Goal: Task Accomplishment & Management: Use online tool/utility

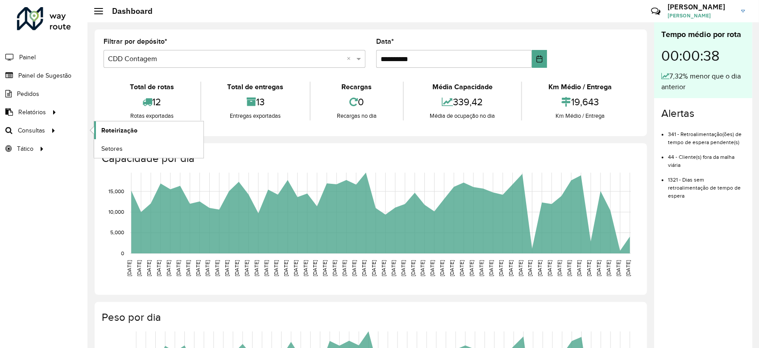
click at [158, 130] on link "Roteirização" at bounding box center [148, 130] width 109 height 18
click at [133, 130] on span "Roteirização" at bounding box center [119, 130] width 36 height 9
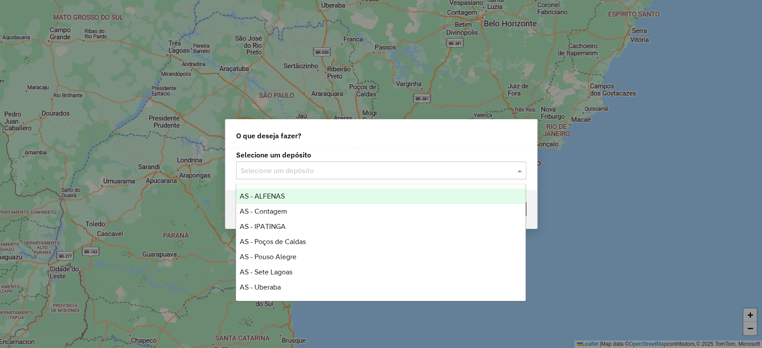
click at [286, 179] on div "Selecione um depósito" at bounding box center [381, 171] width 290 height 18
click at [296, 177] on div "Selecione um depósito" at bounding box center [381, 171] width 290 height 18
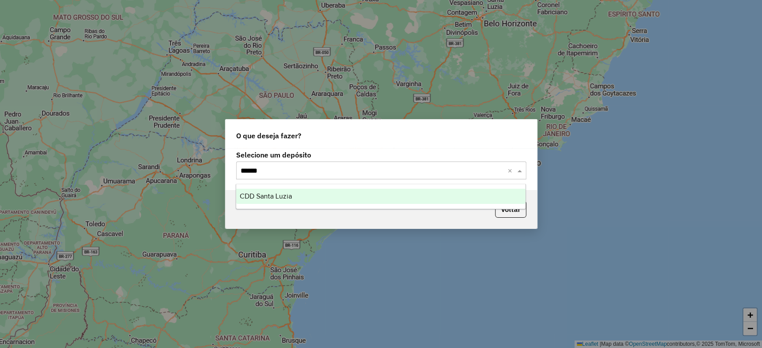
type input "*******"
drag, startPoint x: 289, startPoint y: 171, endPoint x: 71, endPoint y: 167, distance: 218.3
click at [72, 167] on div "O que deseja fazer? Selecione um depósito Selecione um depósito ******* × Voltar" at bounding box center [381, 174] width 762 height 348
type input "********"
click at [327, 200] on div "CDD Belo Horizonte" at bounding box center [380, 196] width 289 height 15
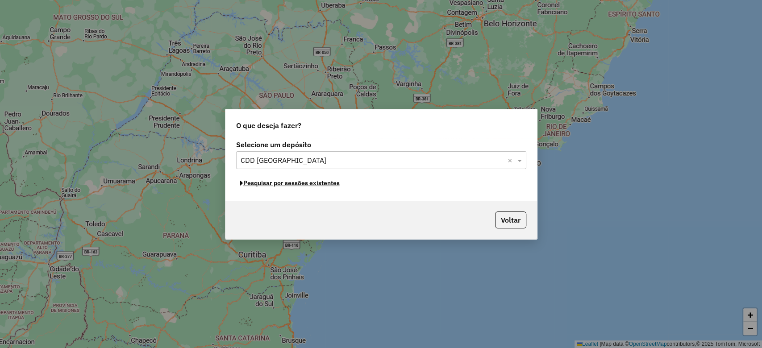
click at [330, 184] on button "Pesquisar por sessões existentes" at bounding box center [290, 183] width 108 height 14
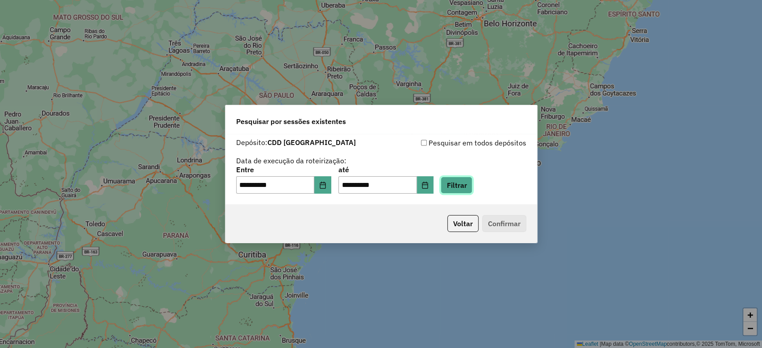
click at [464, 187] on button "Filtrar" at bounding box center [456, 185] width 32 height 17
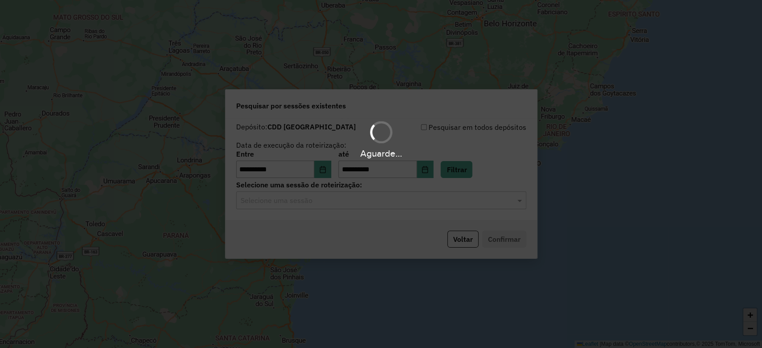
click at [403, 199] on hb-app "**********" at bounding box center [381, 174] width 762 height 348
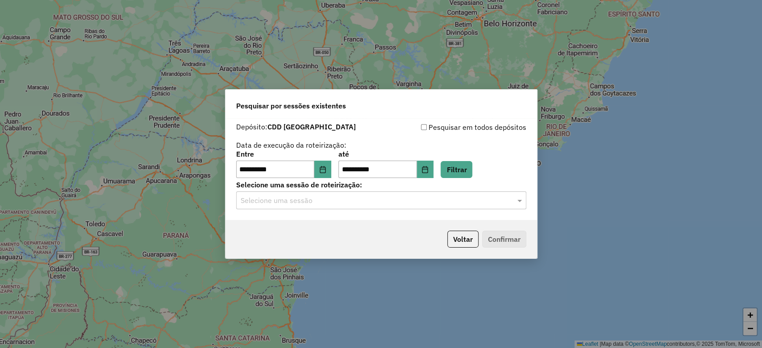
click at [393, 208] on div "Selecione uma sessão" at bounding box center [381, 200] width 290 height 18
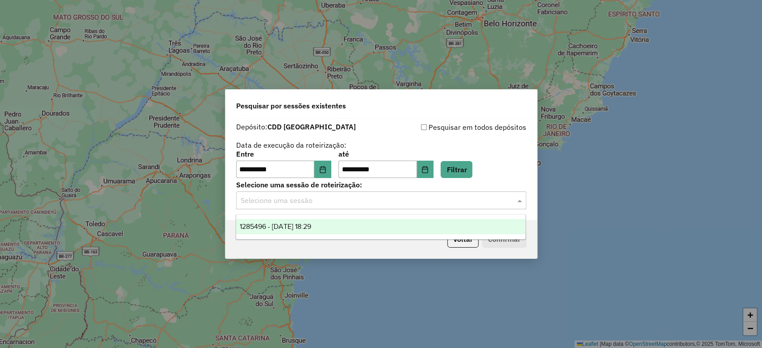
click at [332, 227] on div "1285496 - 30/09/2025 18:29" at bounding box center [380, 226] width 289 height 15
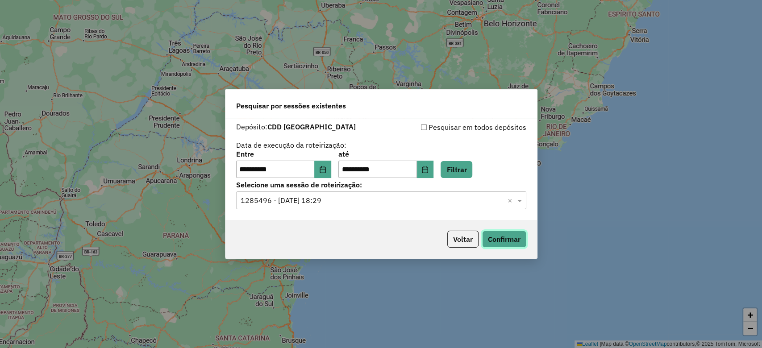
click at [517, 240] on button "Confirmar" at bounding box center [504, 239] width 44 height 17
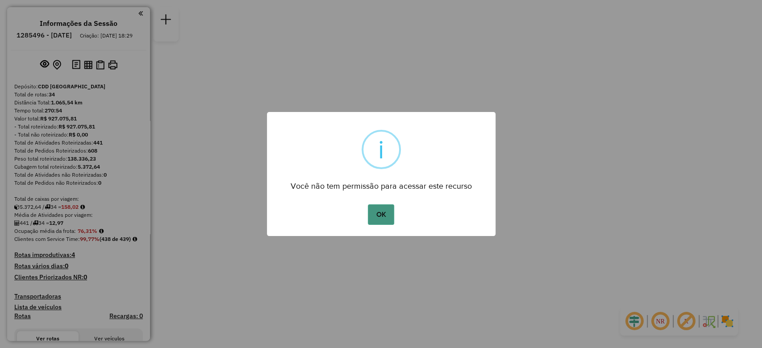
click at [388, 212] on button "OK" at bounding box center [381, 214] width 26 height 21
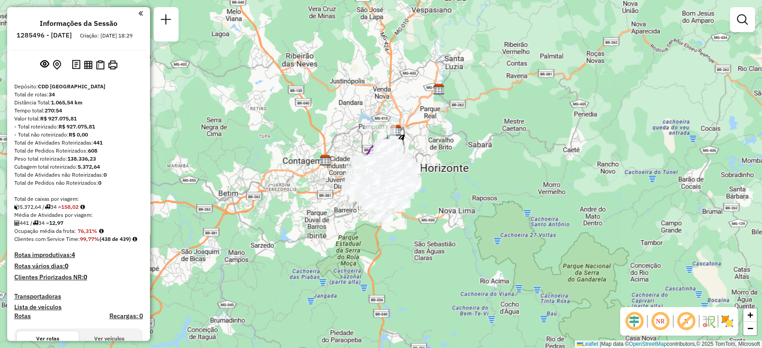
drag, startPoint x: 387, startPoint y: 239, endPoint x: 432, endPoint y: 223, distance: 47.4
click at [432, 223] on div "Janela de atendimento Grade de atendimento Capacidade Transportadoras Veículos …" at bounding box center [381, 174] width 762 height 348
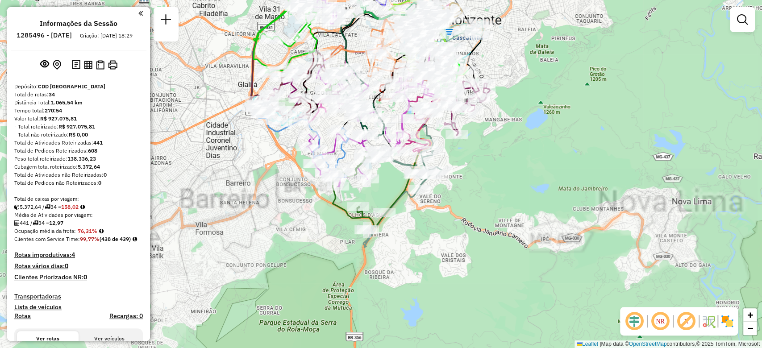
drag, startPoint x: 402, startPoint y: 213, endPoint x: 452, endPoint y: 223, distance: 50.9
click at [452, 223] on div "Janela de atendimento Grade de atendimento Capacidade Transportadoras Veículos …" at bounding box center [381, 174] width 762 height 348
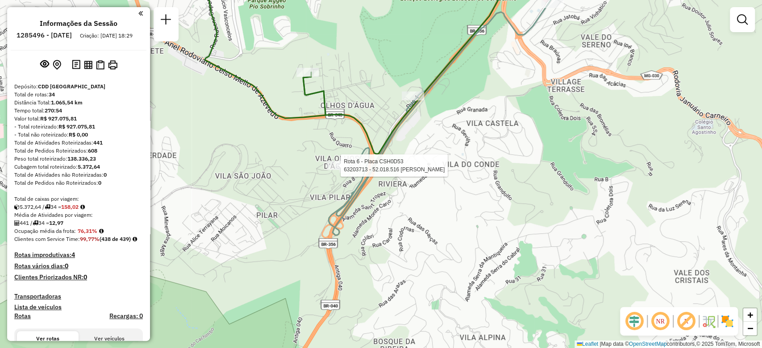
select select "**********"
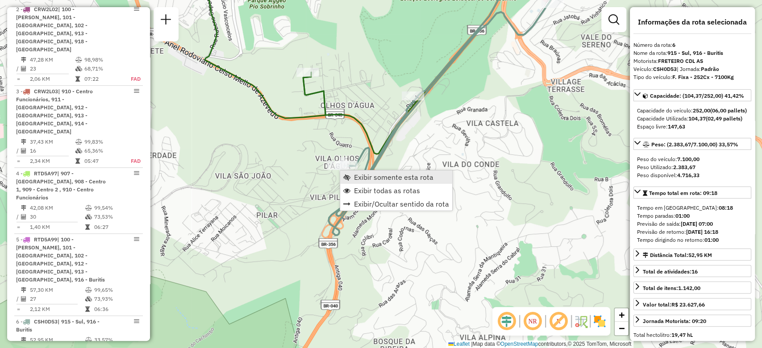
click at [359, 180] on span "Exibir somente esta rota" at bounding box center [393, 177] width 79 height 7
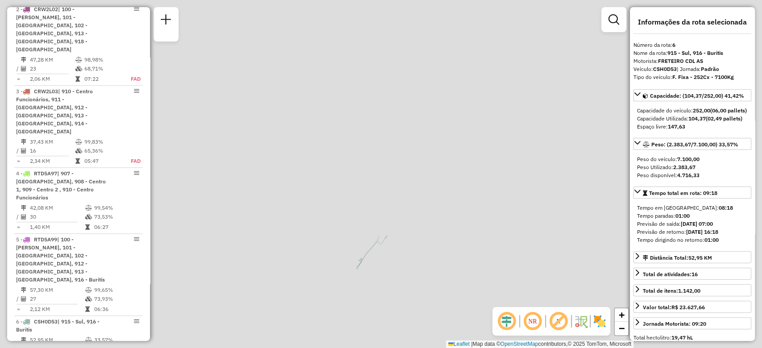
scroll to position [671, 0]
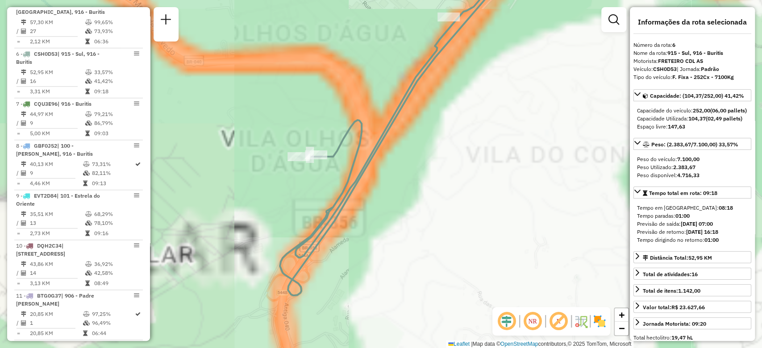
drag, startPoint x: 353, startPoint y: 278, endPoint x: 449, endPoint y: 240, distance: 103.2
click at [449, 257] on div "Janela de atendimento Grade de atendimento Capacidade Transportadoras Veículos …" at bounding box center [381, 174] width 762 height 348
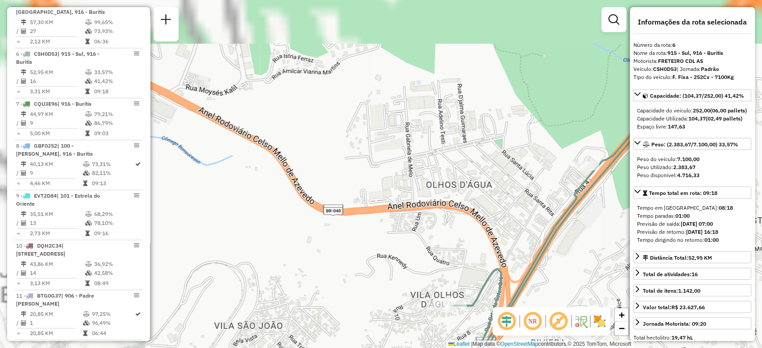
drag, startPoint x: 401, startPoint y: 147, endPoint x: 536, endPoint y: 295, distance: 199.3
click at [536, 295] on div "Janela de atendimento Grade de atendimento Capacidade Transportadoras Veículos …" at bounding box center [381, 174] width 762 height 348
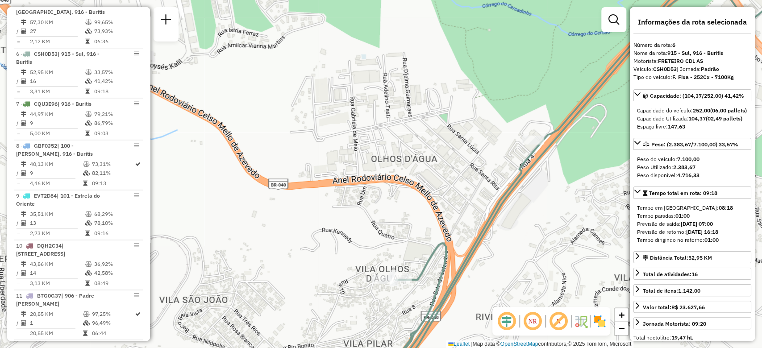
drag, startPoint x: 420, startPoint y: 219, endPoint x: 378, endPoint y: 193, distance: 48.5
click at [379, 193] on div "Janela de atendimento Grade de atendimento Capacidade Transportadoras Veículos …" at bounding box center [381, 174] width 762 height 348
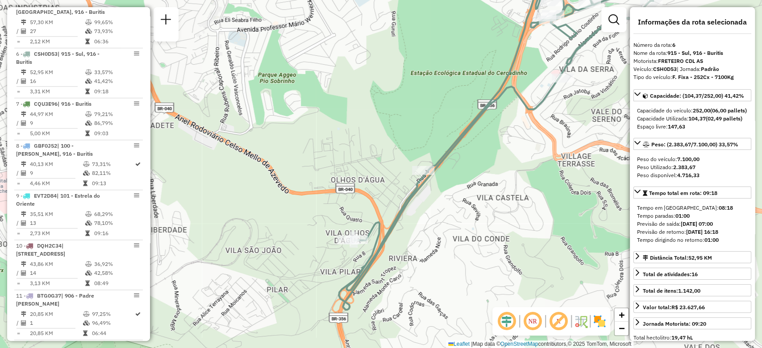
drag, startPoint x: 451, startPoint y: 217, endPoint x: 427, endPoint y: 227, distance: 25.6
click at [437, 227] on div "Janela de atendimento Grade de atendimento Capacidade Transportadoras Veículos …" at bounding box center [381, 174] width 762 height 348
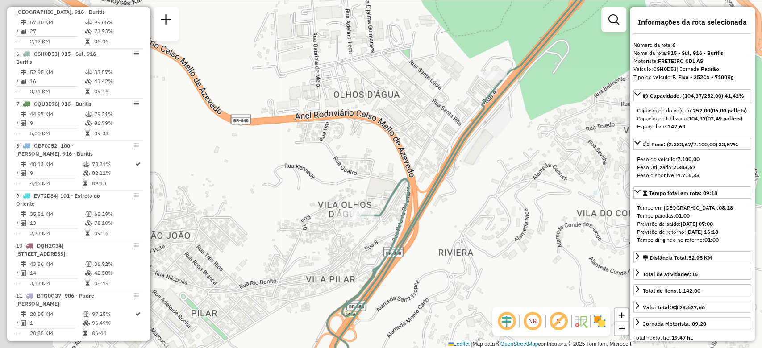
drag, startPoint x: 399, startPoint y: 223, endPoint x: 431, endPoint y: 223, distance: 31.7
click at [431, 223] on icon at bounding box center [468, 160] width 282 height 387
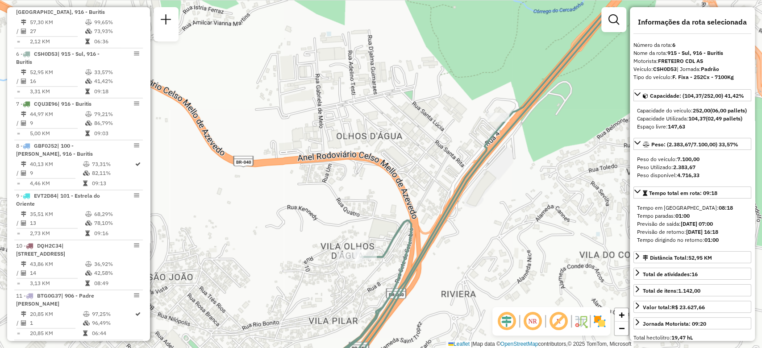
drag, startPoint x: 507, startPoint y: 162, endPoint x: 499, endPoint y: 197, distance: 35.6
click at [499, 197] on div "Janela de atendimento Grade de atendimento Capacidade Transportadoras Veículos …" at bounding box center [381, 174] width 762 height 348
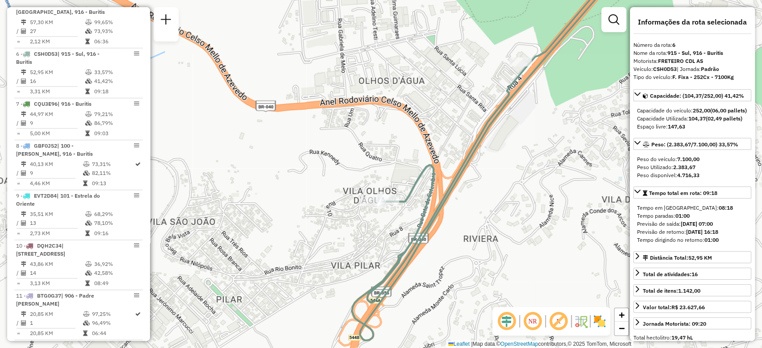
drag, startPoint x: 400, startPoint y: 230, endPoint x: 356, endPoint y: 255, distance: 50.5
click at [356, 255] on div "Janela de atendimento Grade de atendimento Capacidade Transportadoras Veículos …" at bounding box center [381, 174] width 762 height 348
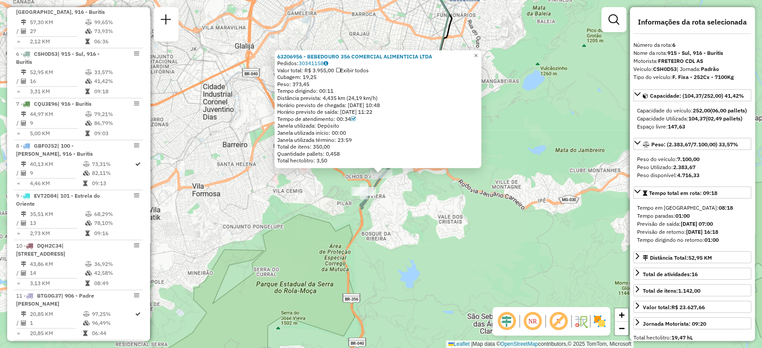
click at [432, 213] on div "63206956 - BEBEDOURO 356 COMERCIAL ALIMENTICIA LTDA Pedidos: 30341158 Valor tot…" at bounding box center [381, 174] width 762 height 348
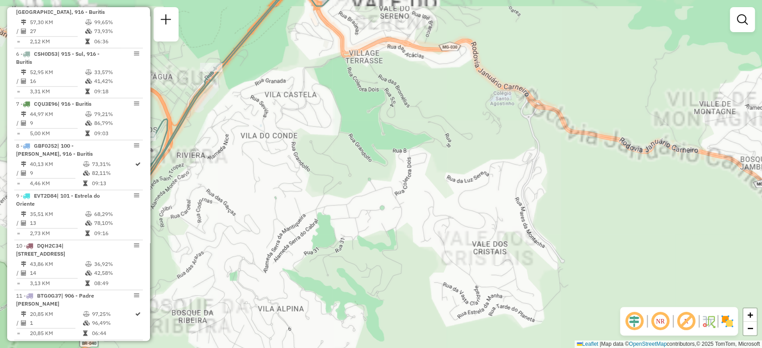
drag, startPoint x: 424, startPoint y: 159, endPoint x: 437, endPoint y: 328, distance: 169.2
click at [437, 328] on div "Janela de atendimento Grade de atendimento Capacidade Transportadoras Veículos …" at bounding box center [381, 174] width 762 height 348
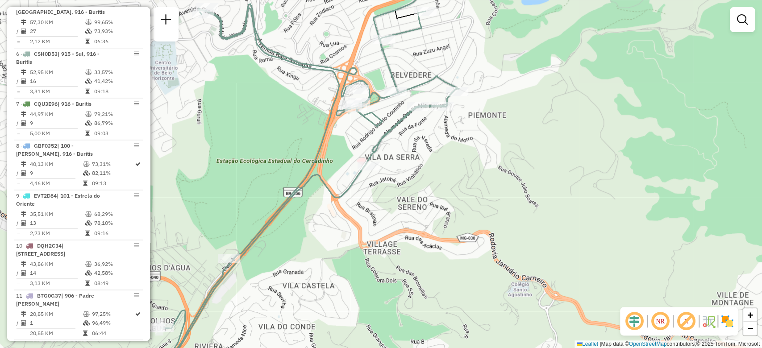
drag, startPoint x: 409, startPoint y: 215, endPoint x: 435, endPoint y: 263, distance: 54.5
click at [423, 285] on div "Janela de atendimento Grade de atendimento Capacidade Transportadoras Veículos …" at bounding box center [381, 174] width 762 height 348
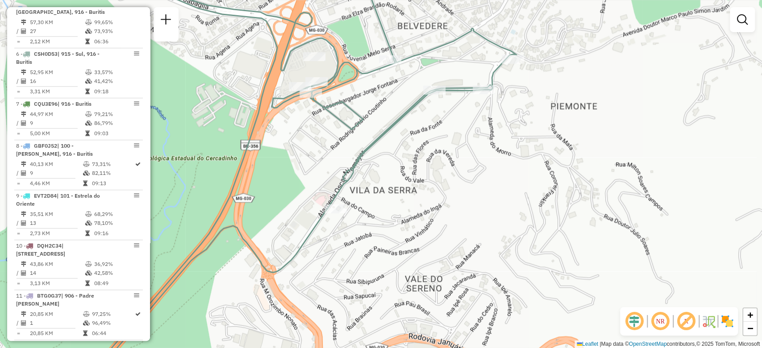
drag, startPoint x: 447, startPoint y: 192, endPoint x: 447, endPoint y: 209, distance: 17.0
click at [449, 209] on div "Janela de atendimento Grade de atendimento Capacidade Transportadoras Veículos …" at bounding box center [381, 174] width 762 height 348
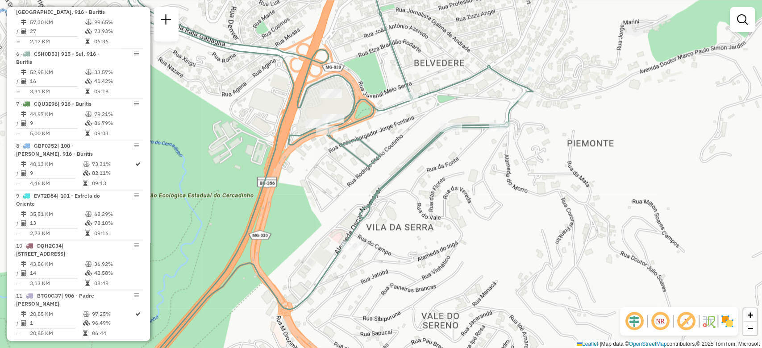
drag, startPoint x: 374, startPoint y: 174, endPoint x: 408, endPoint y: 216, distance: 54.2
click at [409, 216] on div "Janela de atendimento Grade de atendimento Capacidade Transportadoras Veículos …" at bounding box center [381, 174] width 762 height 348
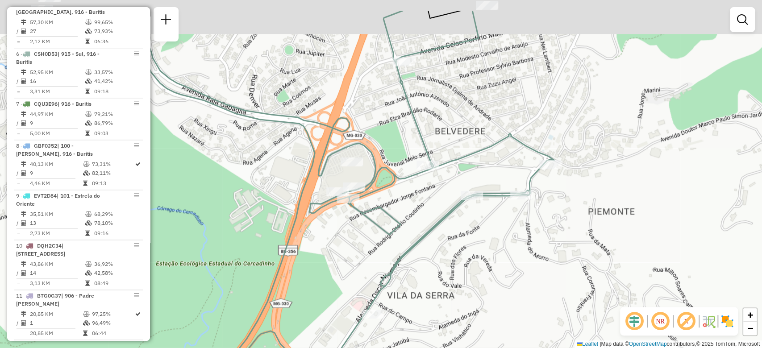
drag, startPoint x: 414, startPoint y: 162, endPoint x: 399, endPoint y: 221, distance: 60.4
click at [399, 223] on div "Janela de atendimento Grade de atendimento Capacidade Transportadoras Veículos …" at bounding box center [381, 174] width 762 height 348
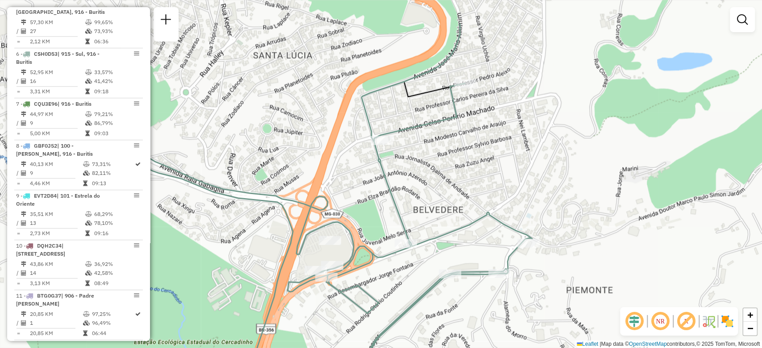
drag, startPoint x: 459, startPoint y: 110, endPoint x: 449, endPoint y: 166, distance: 57.6
click at [449, 166] on div "Janela de atendimento Grade de atendimento Capacidade Transportadoras Veículos …" at bounding box center [381, 174] width 762 height 348
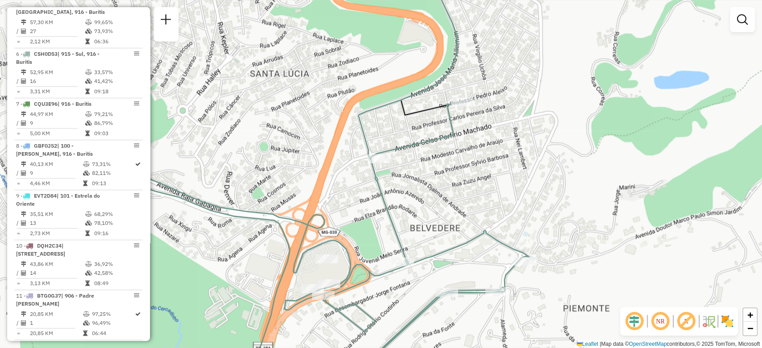
click at [456, 110] on div "Janela de atendimento Grade de atendimento Capacidade Transportadoras Veículos …" at bounding box center [381, 174] width 762 height 348
select select "**********"
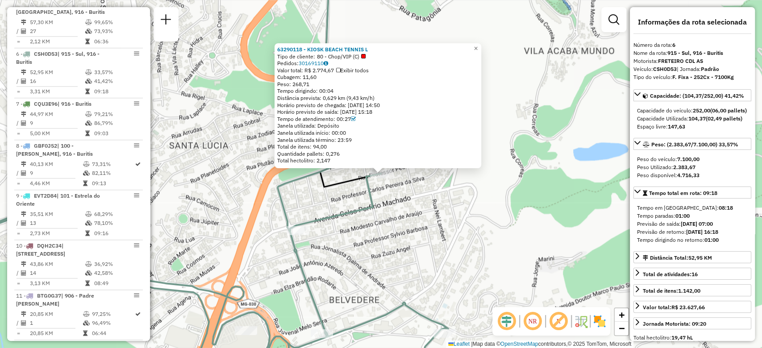
drag, startPoint x: 346, startPoint y: 88, endPoint x: 318, endPoint y: 91, distance: 28.2
click at [318, 91] on div "Tempo dirigindo: 00:04" at bounding box center [377, 90] width 201 height 7
click at [351, 215] on icon at bounding box center [188, 270] width 520 height 224
drag, startPoint x: 338, startPoint y: 89, endPoint x: 308, endPoint y: 126, distance: 47.6
click at [303, 90] on div "Tempo dirigindo: 00:04" at bounding box center [377, 90] width 201 height 7
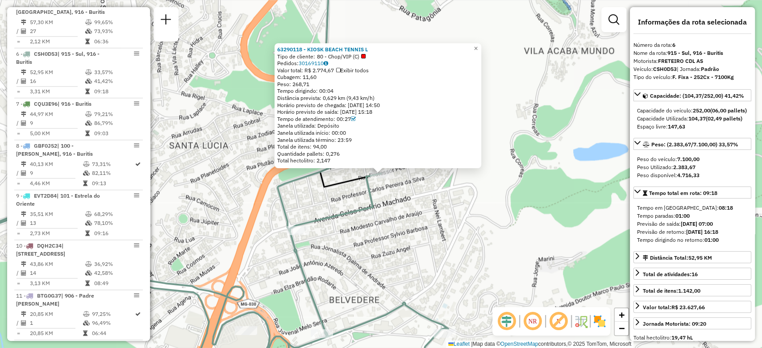
click at [363, 238] on div "63290118 - KIOSK BEACH TENNIS L Tipo de cliente: 80 - Chop/VIP (C) Pedidos: 301…" at bounding box center [381, 174] width 762 height 348
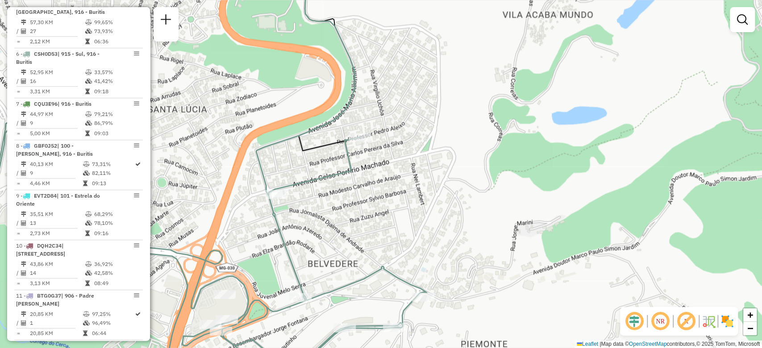
click at [419, 292] on icon at bounding box center [175, 252] width 503 height 261
select select "**********"
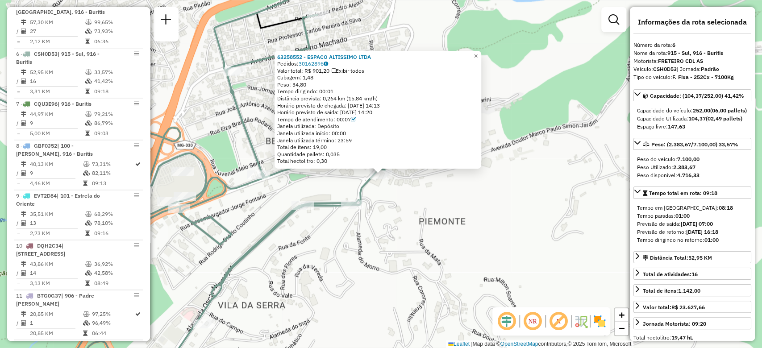
click at [254, 133] on div "63258552 - ESPACO ALTISSIMO LTDA Pedidos: 30162896 Valor total: R$ 901,20 Exibi…" at bounding box center [381, 174] width 762 height 348
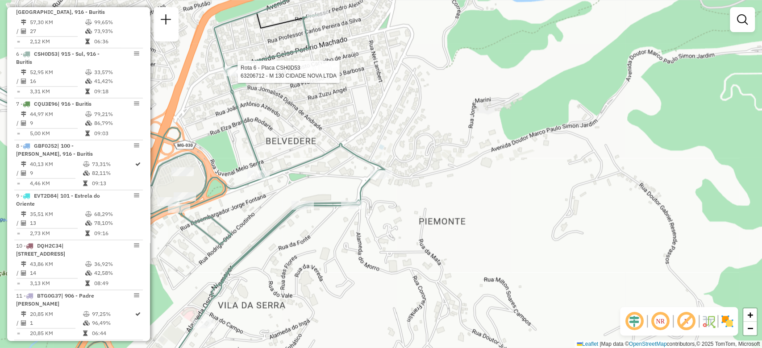
click at [236, 76] on div at bounding box center [235, 71] width 22 height 9
select select "**********"
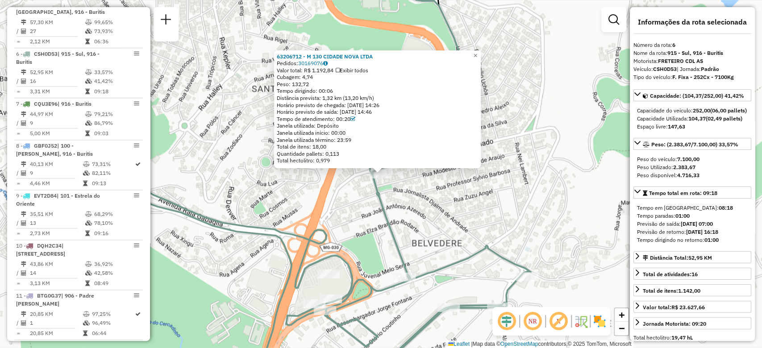
drag, startPoint x: 336, startPoint y: 90, endPoint x: 313, endPoint y: 89, distance: 22.8
click at [313, 89] on div "Tempo dirigindo: 00:06" at bounding box center [377, 90] width 201 height 7
click at [446, 265] on icon at bounding box center [272, 242] width 520 height 281
click at [436, 227] on div "63206712 - M 130 CIDADE NOVA LTDA Pedidos: 30169076 Valor total: R$ 1.192,84 Ex…" at bounding box center [381, 174] width 762 height 348
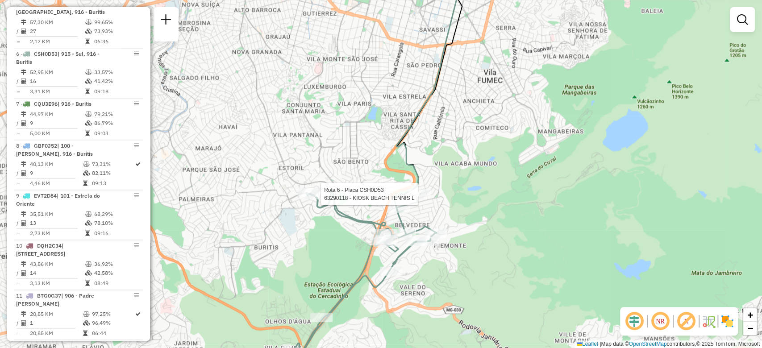
select select "**********"
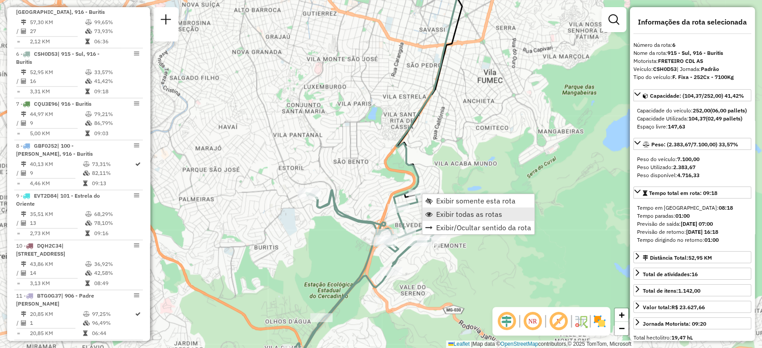
click at [462, 213] on span "Exibir todas as rotas" at bounding box center [469, 214] width 66 height 7
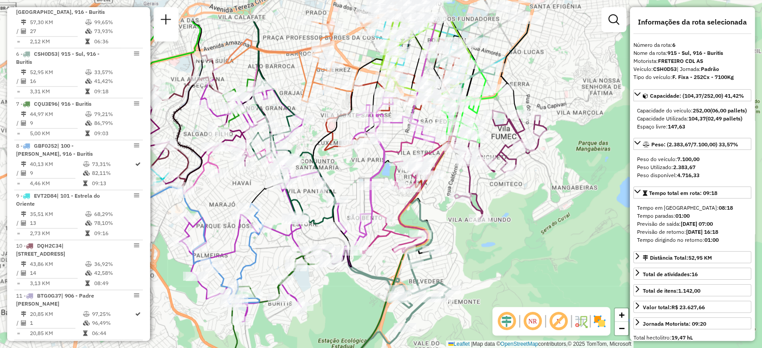
drag, startPoint x: 323, startPoint y: 113, endPoint x: 346, endPoint y: 213, distance: 102.6
click at [342, 224] on div "Janela de atendimento Grade de atendimento Capacidade Transportadoras Veículos …" at bounding box center [381, 174] width 762 height 348
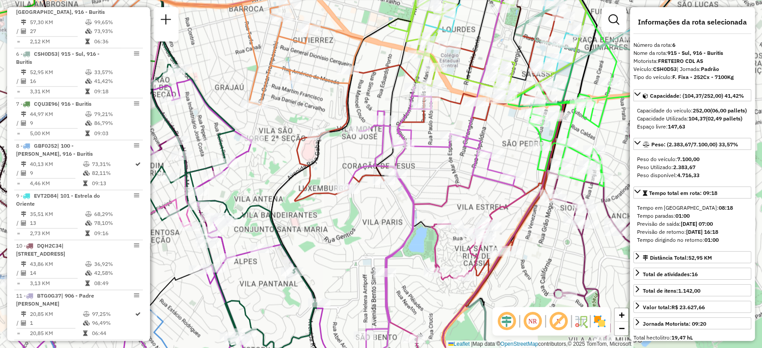
drag, startPoint x: 336, startPoint y: 243, endPoint x: 273, endPoint y: 59, distance: 194.9
click at [276, 70] on div "Janela de atendimento Grade de atendimento Capacidade Transportadoras Veículos …" at bounding box center [381, 174] width 762 height 348
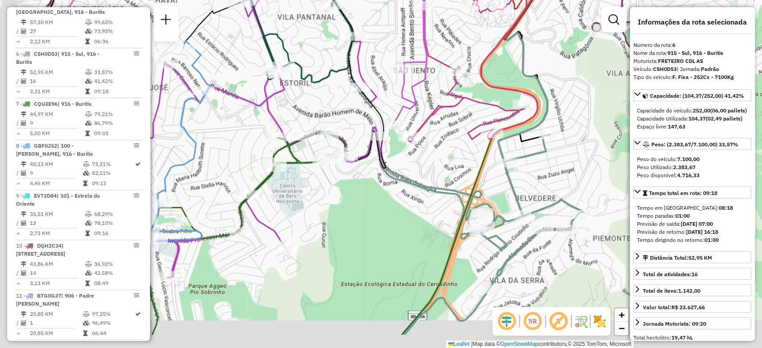
drag, startPoint x: 347, startPoint y: 236, endPoint x: 471, endPoint y: 179, distance: 137.0
click at [471, 179] on icon at bounding box center [453, 231] width 260 height 208
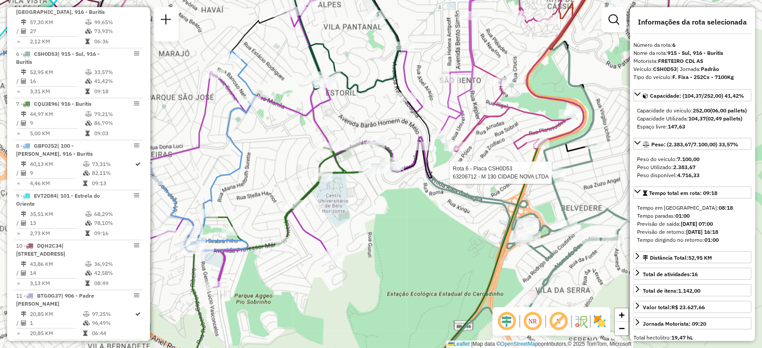
drag, startPoint x: 363, startPoint y: 250, endPoint x: 416, endPoint y: 288, distance: 64.6
click at [415, 288] on div "Rota 6 - Placa CSH0D53 63206712 - M 130 CIDADE NOVA LTDA Janela de atendimento …" at bounding box center [381, 174] width 762 height 348
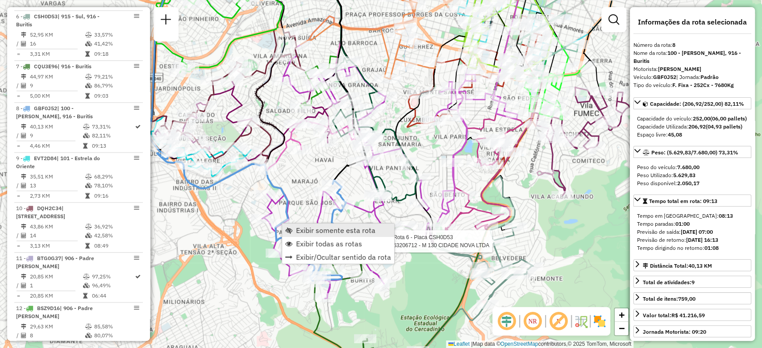
scroll to position [764, 0]
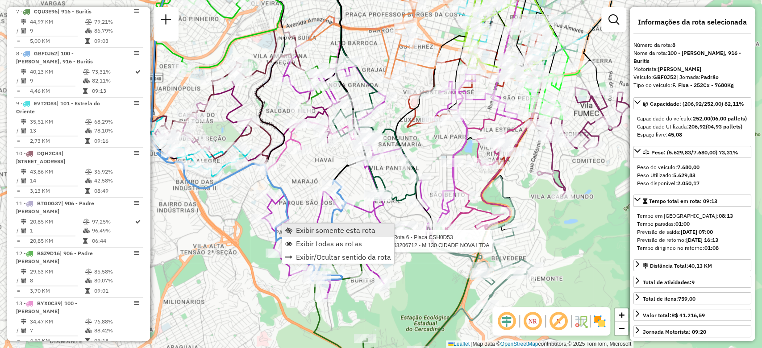
click at [306, 233] on span "Exibir somente esta rota" at bounding box center [335, 230] width 79 height 7
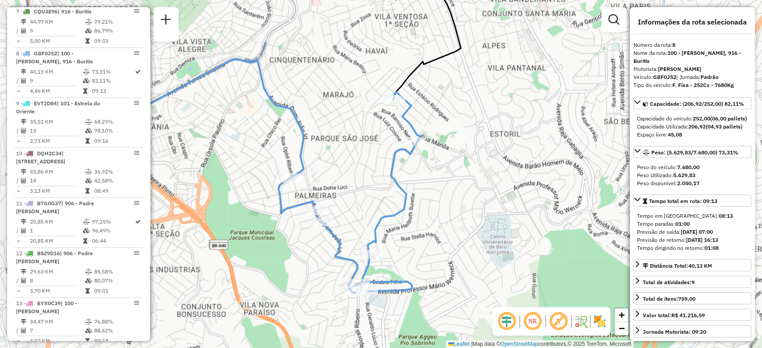
drag, startPoint x: 350, startPoint y: 275, endPoint x: 369, endPoint y: 198, distance: 79.1
click at [369, 198] on div "Janela de atendimento Grade de atendimento Capacidade Transportadoras Veículos …" at bounding box center [381, 174] width 762 height 348
drag, startPoint x: 321, startPoint y: 208, endPoint x: 328, endPoint y: 209, distance: 6.8
click at [321, 208] on span "Exibir todas as rotas" at bounding box center [340, 203] width 66 height 7
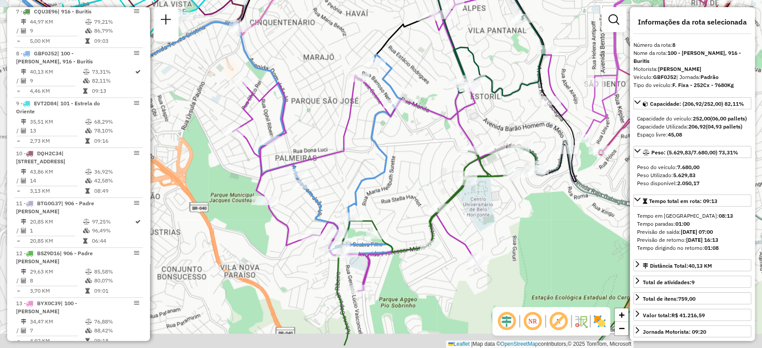
drag, startPoint x: 436, startPoint y: 187, endPoint x: 439, endPoint y: 162, distance: 25.1
click at [439, 162] on div "Janela de atendimento Grade de atendimento Capacidade Transportadoras Veículos …" at bounding box center [381, 174] width 762 height 348
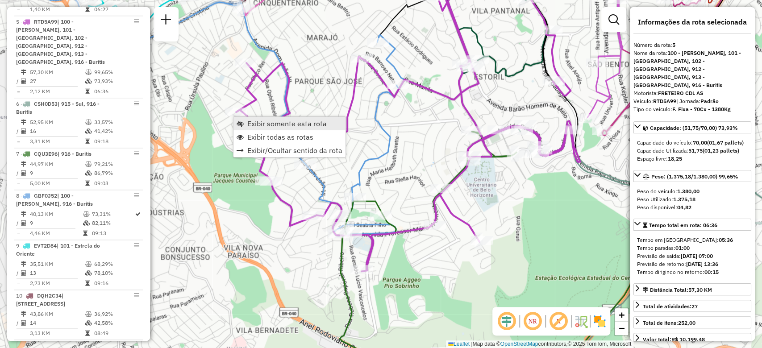
scroll to position [606, 0]
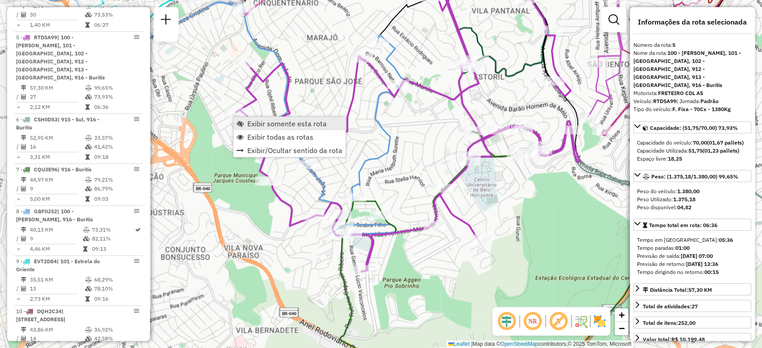
click at [261, 125] on span "Exibir somente esta rota" at bounding box center [286, 123] width 79 height 7
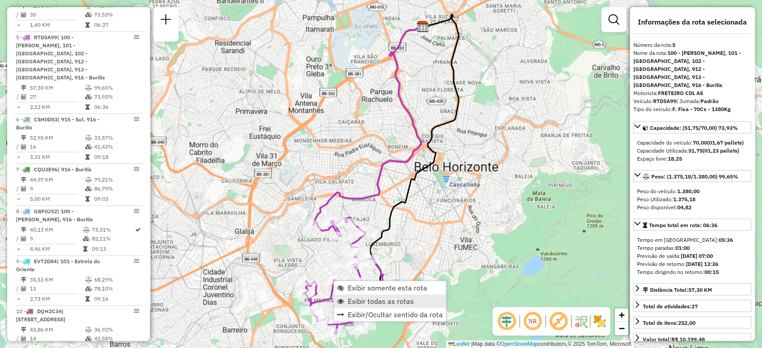
click at [360, 299] on span "Exibir todas as rotas" at bounding box center [381, 301] width 66 height 7
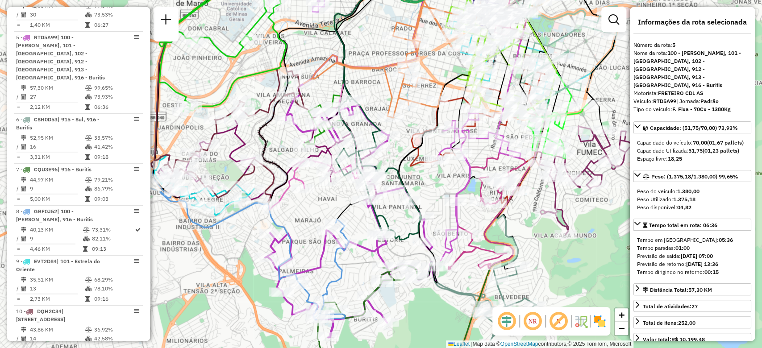
drag, startPoint x: 349, startPoint y: 302, endPoint x: 355, endPoint y: 273, distance: 29.3
click at [355, 273] on div "Janela de atendimento Grade de atendimento Capacidade Transportadoras Veículos …" at bounding box center [381, 174] width 762 height 348
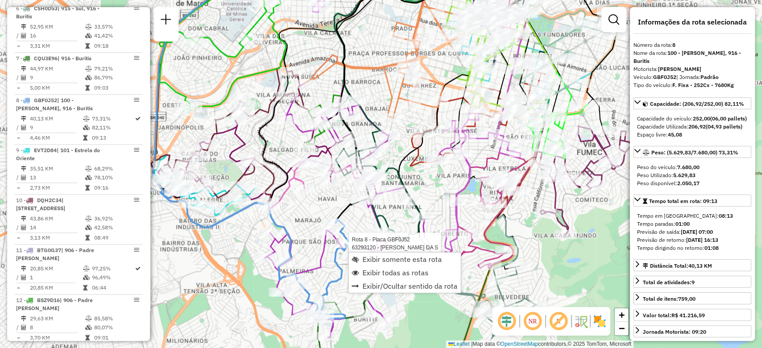
scroll to position [764, 0]
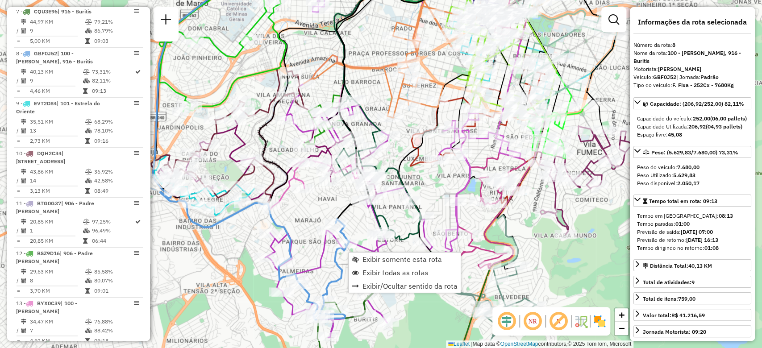
click at [328, 260] on div "Janela de atendimento Grade de atendimento Capacidade Transportadoras Veículos …" at bounding box center [381, 174] width 762 height 348
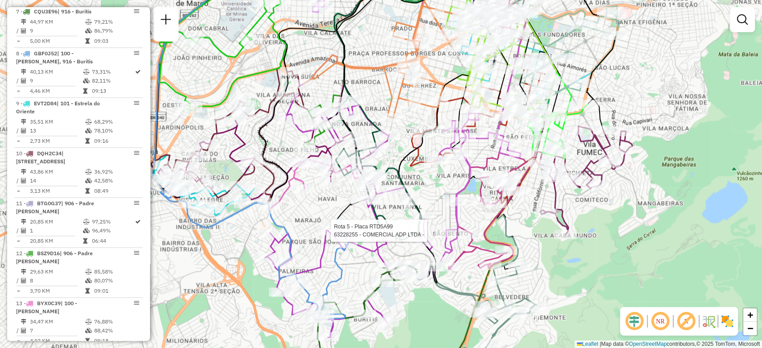
select select "**********"
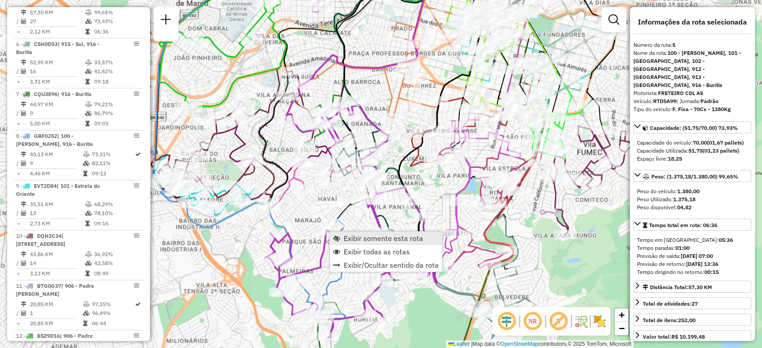
click at [347, 237] on span "Exibir somente esta rota" at bounding box center [383, 238] width 79 height 7
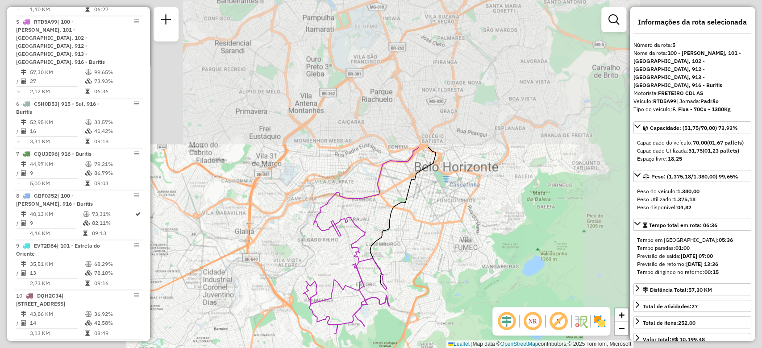
scroll to position [606, 0]
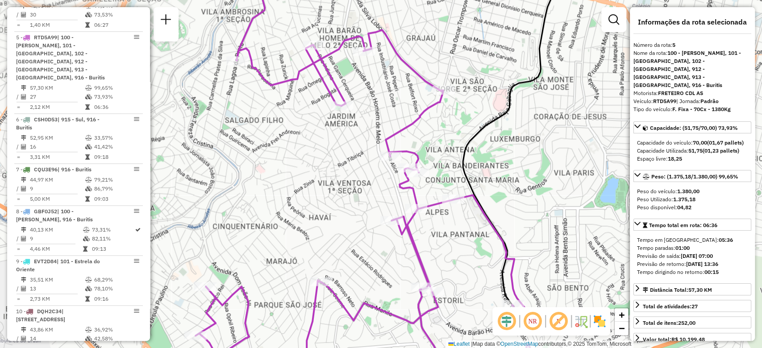
drag, startPoint x: 350, startPoint y: 245, endPoint x: 312, endPoint y: 98, distance: 151.6
click at [312, 98] on div "Janela de atendimento Grade de atendimento Capacidade Transportadoras Veículos …" at bounding box center [381, 174] width 762 height 348
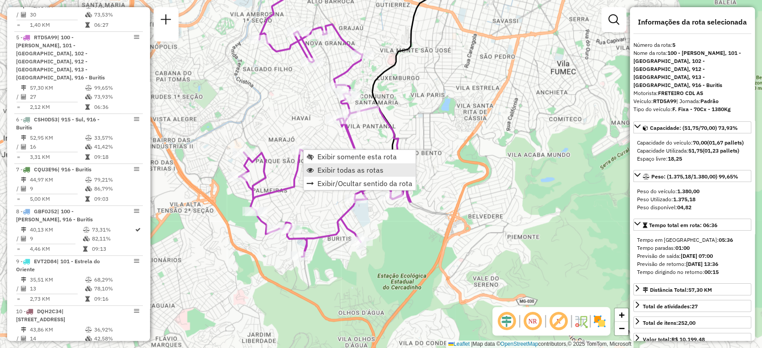
click at [324, 173] on span "Exibir todas as rotas" at bounding box center [350, 169] width 66 height 7
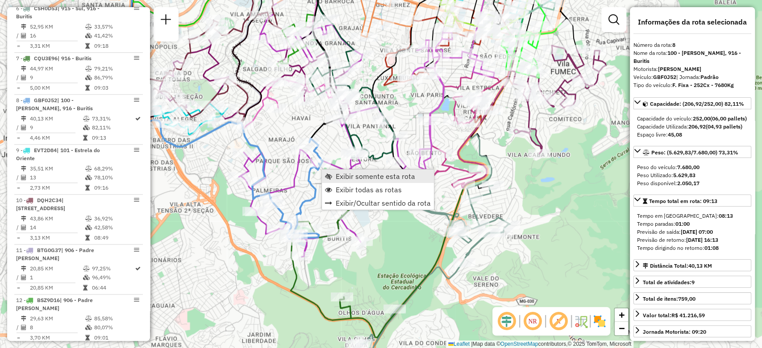
scroll to position [764, 0]
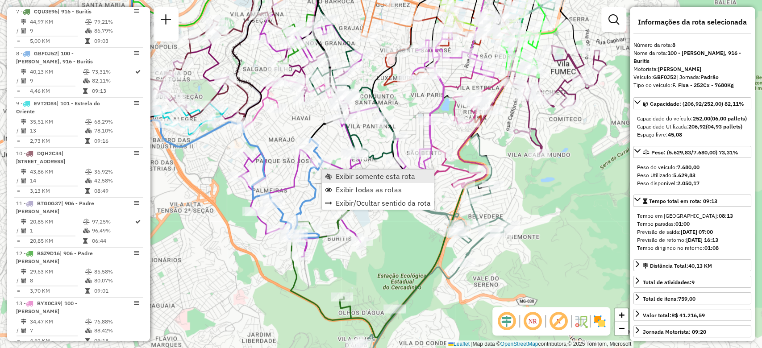
click at [336, 174] on span "Exibir somente esta rota" at bounding box center [375, 176] width 79 height 7
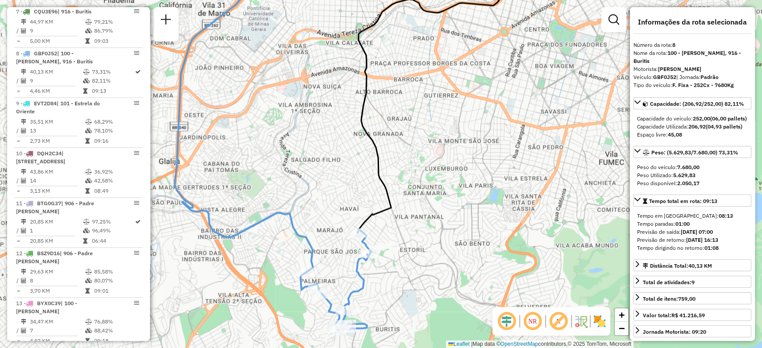
drag, startPoint x: 343, startPoint y: 291, endPoint x: 336, endPoint y: 258, distance: 33.9
click at [336, 258] on div "Janela de atendimento Grade de atendimento Capacidade Transportadoras Veículos …" at bounding box center [381, 174] width 762 height 348
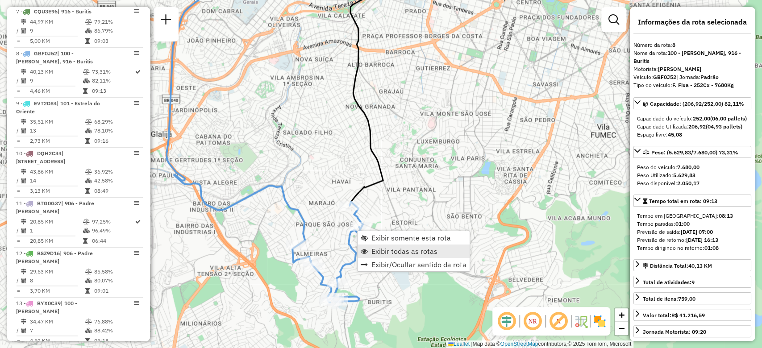
click at [379, 253] on span "Exibir todas as rotas" at bounding box center [404, 251] width 66 height 7
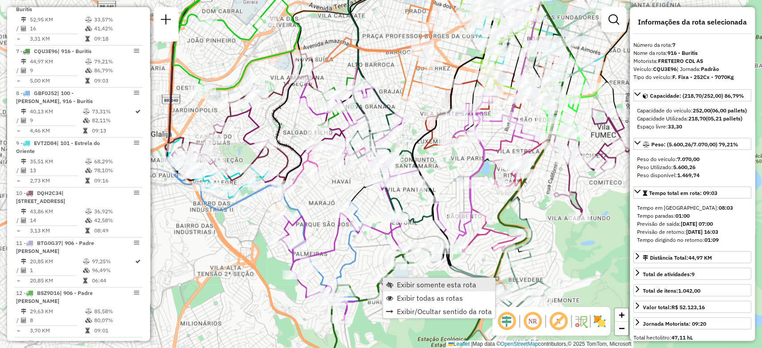
scroll to position [721, 0]
click at [405, 287] on span "Exibir somente esta rota" at bounding box center [436, 284] width 79 height 7
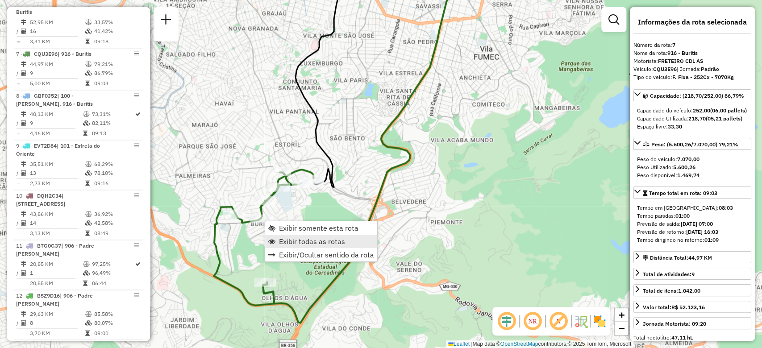
click at [296, 246] on link "Exibir todas as rotas" at bounding box center [321, 241] width 112 height 13
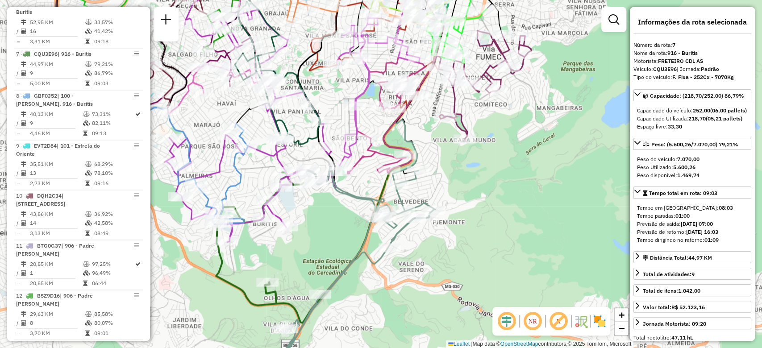
drag, startPoint x: 278, startPoint y: 248, endPoint x: 378, endPoint y: 262, distance: 100.5
click at [378, 264] on div "Janela de atendimento Grade de atendimento Capacidade Transportadoras Veículos …" at bounding box center [381, 174] width 762 height 348
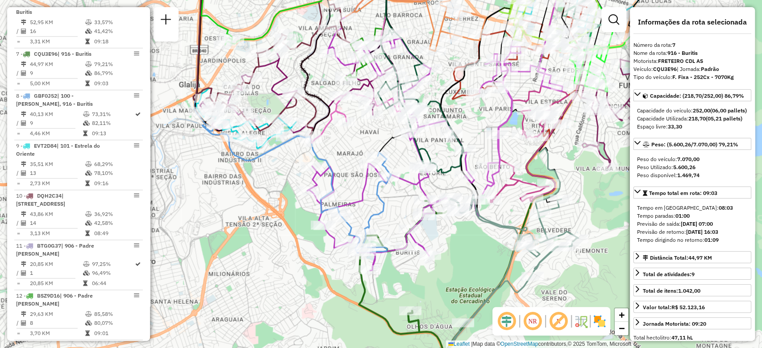
drag, startPoint x: 354, startPoint y: 202, endPoint x: 366, endPoint y: 197, distance: 12.2
click at [366, 197] on icon at bounding box center [393, 154] width 172 height 233
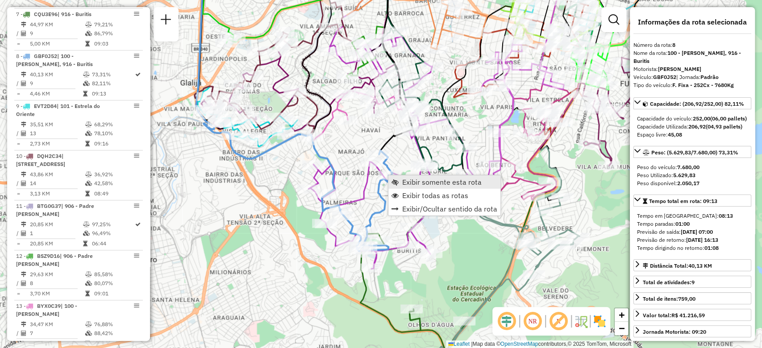
scroll to position [764, 0]
click at [407, 183] on span "Exibir somente esta rota" at bounding box center [441, 182] width 79 height 7
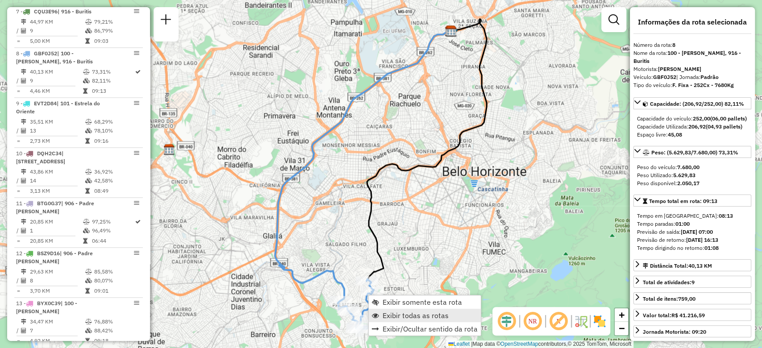
click at [386, 312] on span "Exibir todas as rotas" at bounding box center [415, 315] width 66 height 7
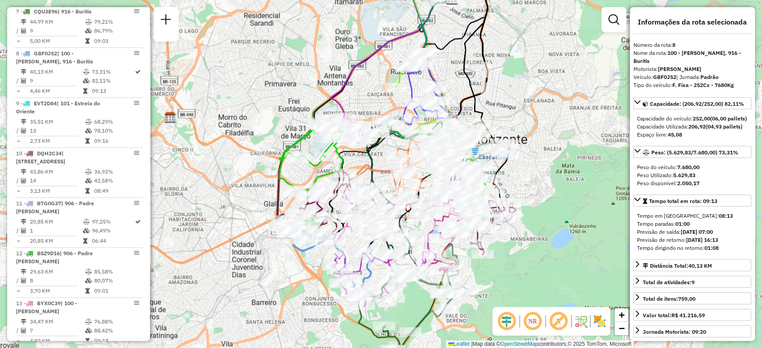
drag, startPoint x: 346, startPoint y: 295, endPoint x: 346, endPoint y: 262, distance: 32.1
click at [346, 262] on icon at bounding box center [375, 248] width 86 height 116
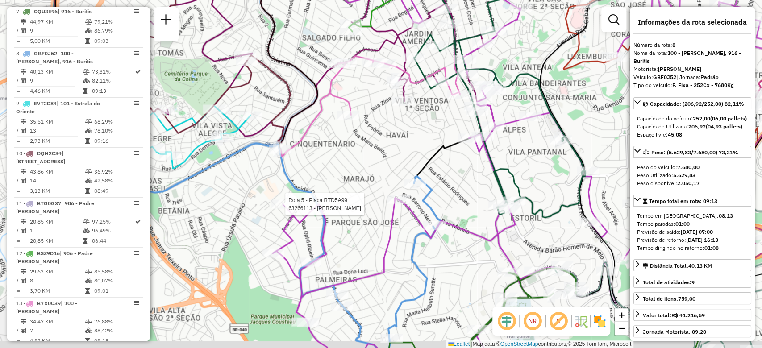
drag, startPoint x: 357, startPoint y: 237, endPoint x: 357, endPoint y: 224, distance: 13.4
click at [357, 224] on div "Rota 5 - Placa RTD5A99 63266113 - MARCELO WANDERLEY Janela de atendimento Grade…" at bounding box center [381, 174] width 762 height 348
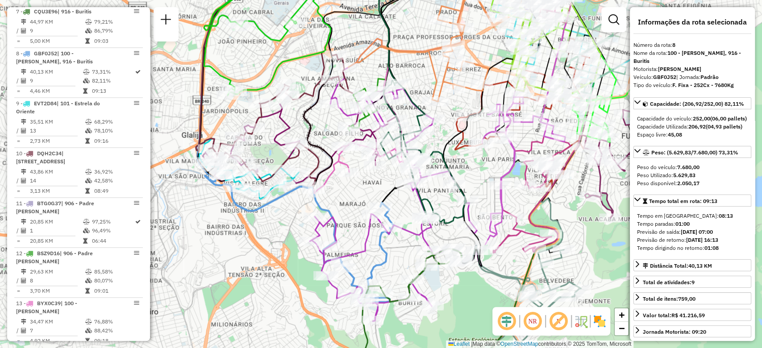
drag, startPoint x: 360, startPoint y: 232, endPoint x: 353, endPoint y: 218, distance: 15.6
click at [353, 218] on div "Janela de atendimento Grade de atendimento Capacidade Transportadoras Veículos …" at bounding box center [381, 174] width 762 height 348
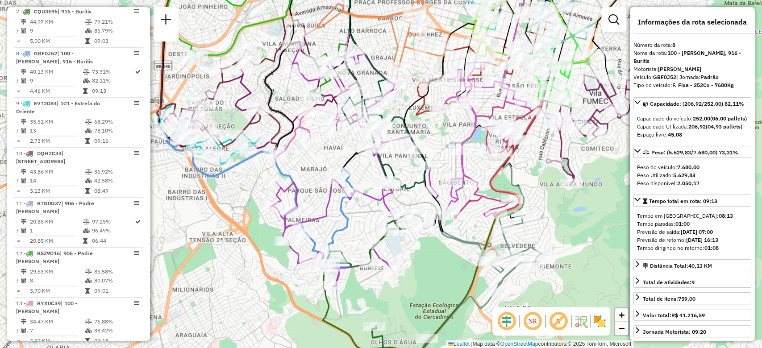
drag, startPoint x: 378, startPoint y: 244, endPoint x: 327, endPoint y: 215, distance: 58.2
click at [331, 216] on icon at bounding box center [319, 218] width 71 height 100
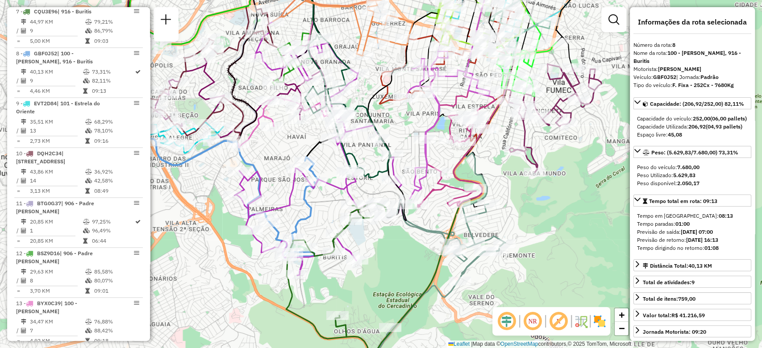
drag, startPoint x: 391, startPoint y: 250, endPoint x: 386, endPoint y: 250, distance: 5.4
click at [387, 250] on div "Janela de atendimento Grade de atendimento Capacidade Transportadoras Veículos …" at bounding box center [381, 174] width 762 height 348
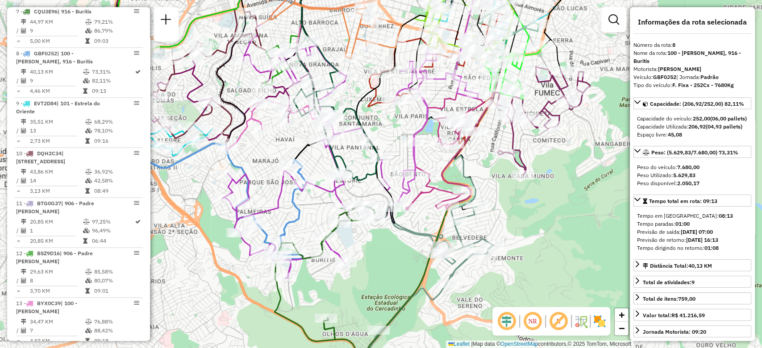
drag, startPoint x: 518, startPoint y: 212, endPoint x: 431, endPoint y: 249, distance: 94.2
click at [432, 248] on div "Janela de atendimento Grade de atendimento Capacidade Transportadoras Veículos …" at bounding box center [381, 174] width 762 height 348
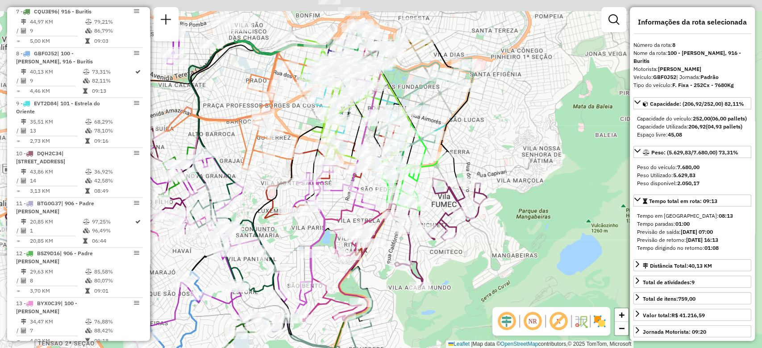
drag, startPoint x: 511, startPoint y: 238, endPoint x: 502, endPoint y: 268, distance: 31.5
click at [502, 268] on div "Janela de atendimento Grade de atendimento Capacidade Transportadoras Veículos …" at bounding box center [381, 174] width 762 height 348
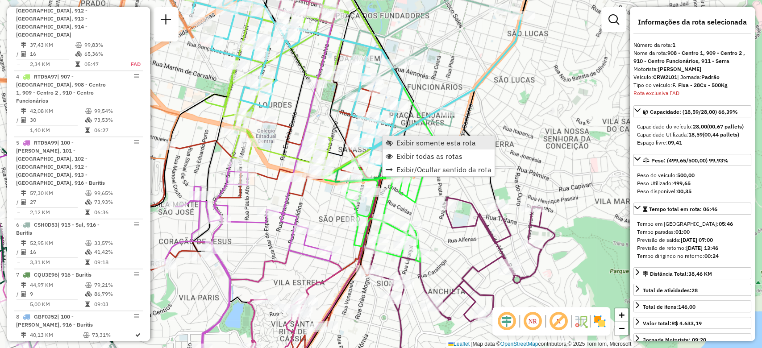
click at [399, 143] on span "Exibir somente esta rota" at bounding box center [435, 142] width 79 height 7
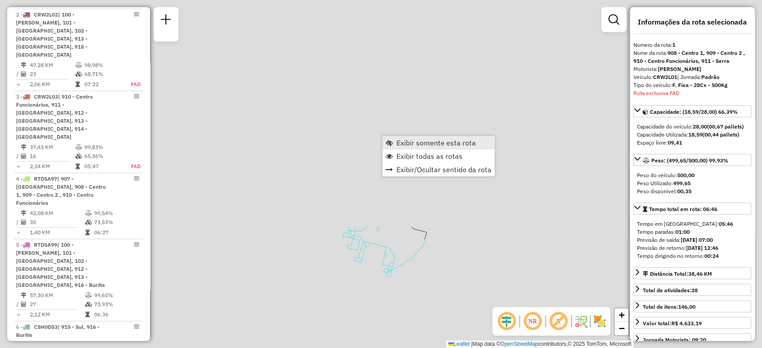
scroll to position [357, 0]
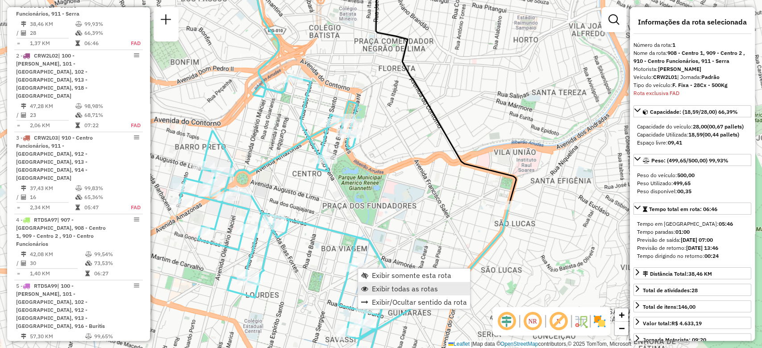
click at [384, 287] on span "Exibir todas as rotas" at bounding box center [405, 288] width 66 height 7
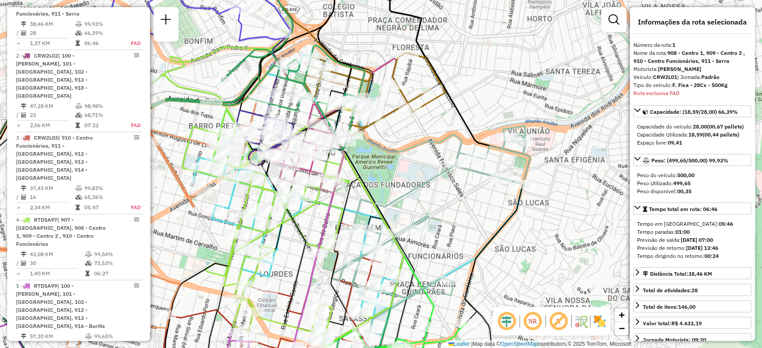
drag, startPoint x: 378, startPoint y: 207, endPoint x: 438, endPoint y: 135, distance: 93.7
click at [436, 138] on div "Janela de atendimento Grade de atendimento Capacidade Transportadoras Veículos …" at bounding box center [381, 174] width 762 height 348
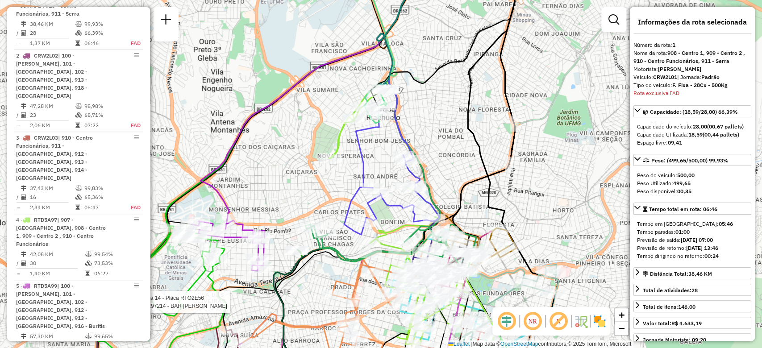
drag, startPoint x: 436, startPoint y: 133, endPoint x: 329, endPoint y: 198, distance: 125.6
click at [330, 197] on div "Rota 14 - Placa RTO2E56 63297214 - BAR VEREDINHA EIRELI Janela de atendimento G…" at bounding box center [381, 174] width 762 height 348
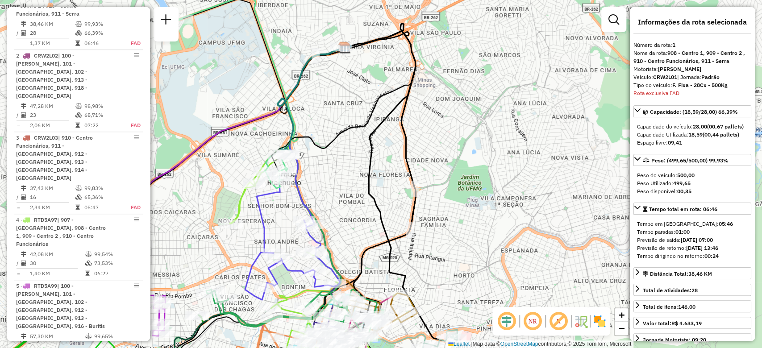
drag, startPoint x: 225, startPoint y: 245, endPoint x: 286, endPoint y: 238, distance: 61.1
click at [285, 238] on div "Rota 14 - Placa RTO2E56 63297214 - BAR VEREDINHA EIRELI Rota 4 - Placa RTD5A97 …" at bounding box center [381, 174] width 762 height 348
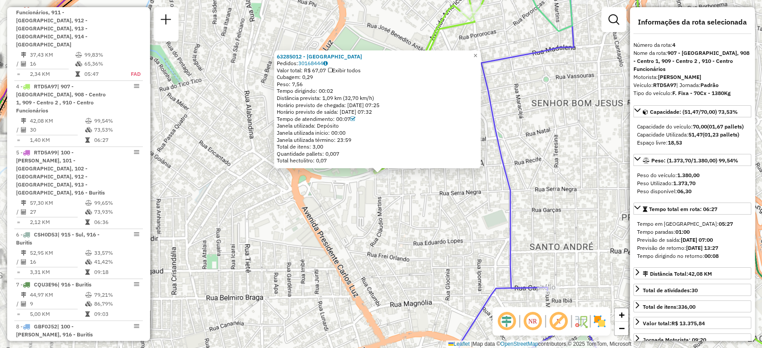
scroll to position [547, 0]
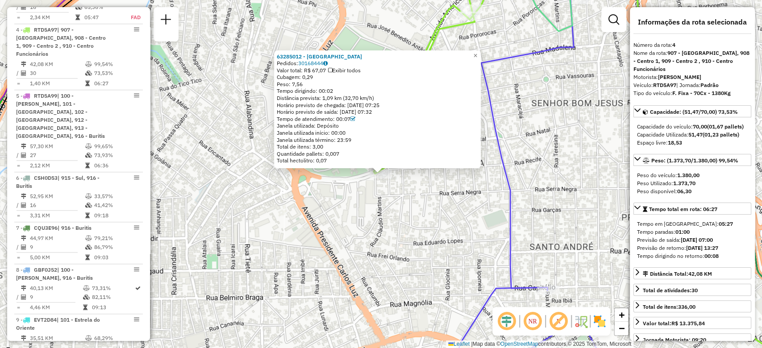
click at [345, 209] on div "63285012 - AVENIDA ESPETERIA Pedidos: 30168444 Valor total: R$ 67,07 Exibir tod…" at bounding box center [381, 174] width 762 height 348
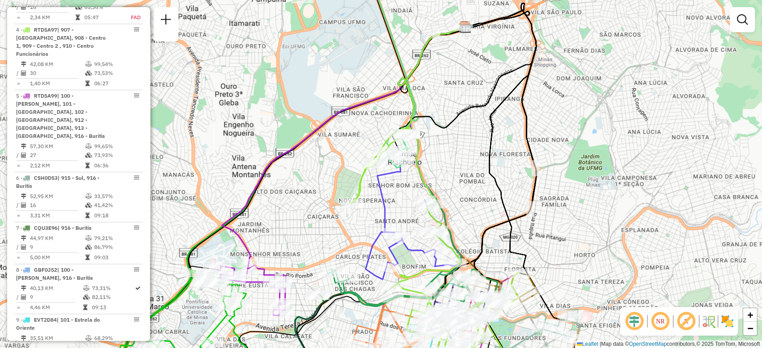
drag, startPoint x: 342, startPoint y: 226, endPoint x: 320, endPoint y: 223, distance: 22.1
click at [320, 223] on div "Janela de atendimento Grade de atendimento Capacidade Transportadoras Veículos …" at bounding box center [381, 174] width 762 height 348
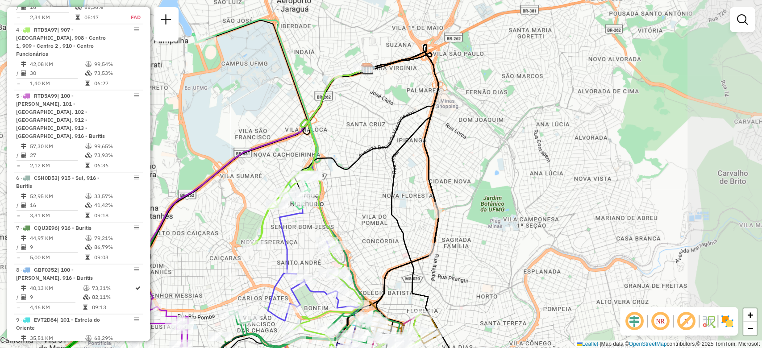
drag, startPoint x: 328, startPoint y: 220, endPoint x: 324, endPoint y: 212, distance: 8.8
click at [248, 271] on div "Janela de atendimento Grade de atendimento Capacidade Transportadoras Veículos …" at bounding box center [381, 174] width 762 height 348
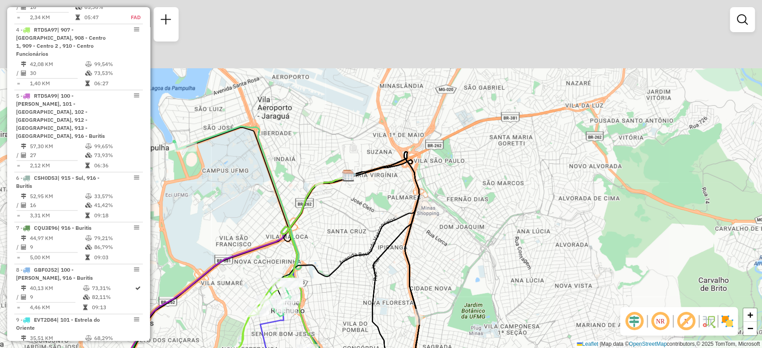
drag, startPoint x: 463, startPoint y: 209, endPoint x: 436, endPoint y: 201, distance: 28.4
click at [464, 225] on div "Janela de atendimento Grade de atendimento Capacidade Transportadoras Veículos …" at bounding box center [381, 174] width 762 height 348
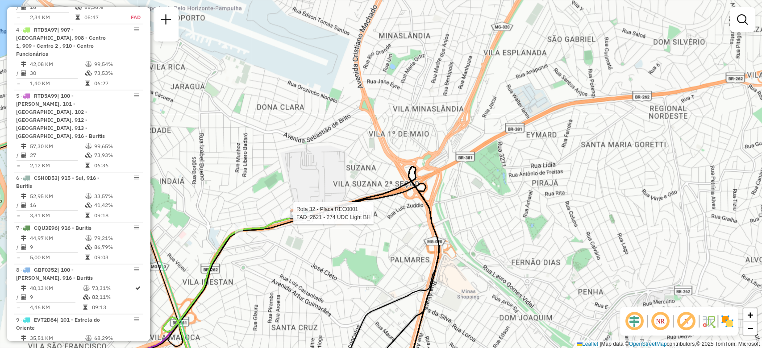
select select "**********"
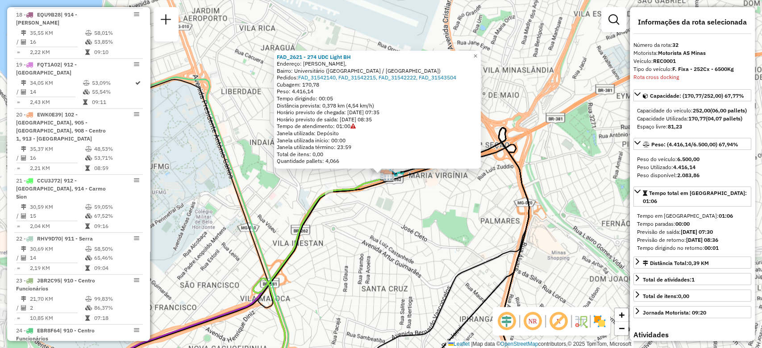
scroll to position [1817, 0]
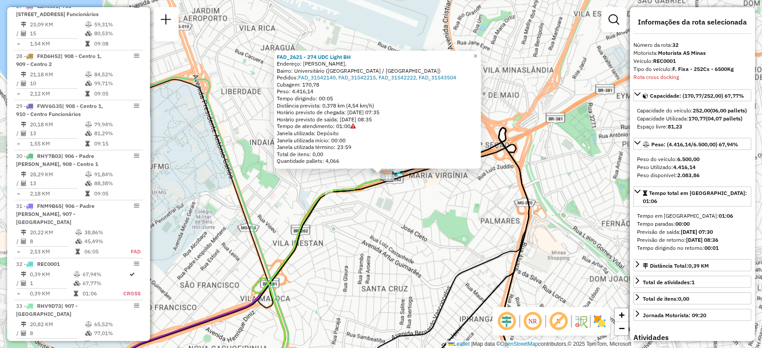
click at [424, 231] on div "FAD_2621 - 274 UDC Light BH Endereço: Rodo Anel Rodoviário, Bairro: Universitár…" at bounding box center [381, 174] width 762 height 348
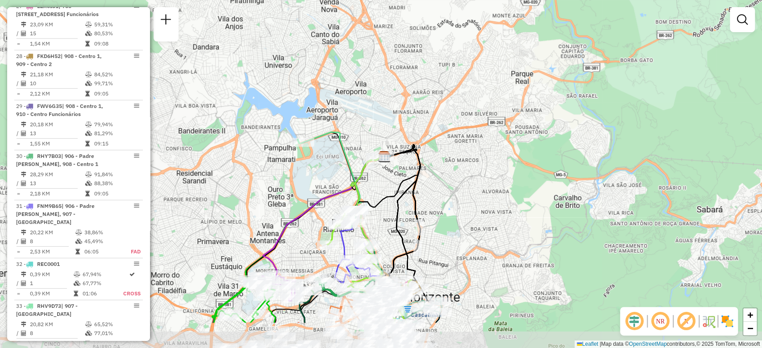
drag, startPoint x: 430, startPoint y: 266, endPoint x: 404, endPoint y: 206, distance: 65.6
click at [404, 206] on div "Janela de atendimento Grade de atendimento Capacidade Transportadoras Veículos …" at bounding box center [381, 174] width 762 height 348
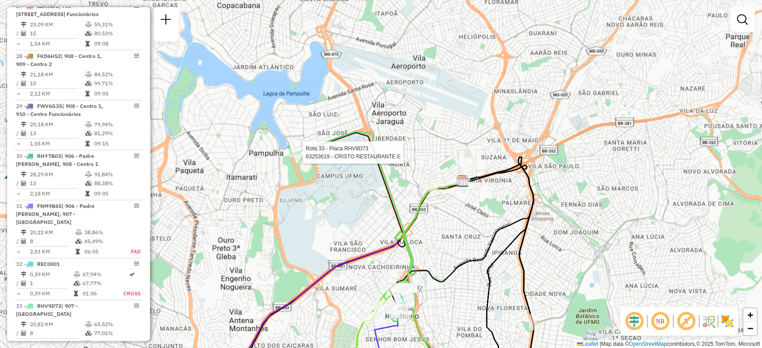
select select "**********"
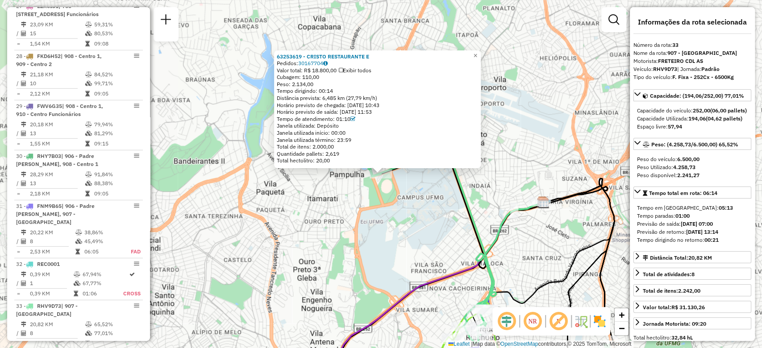
click at [385, 202] on div "63253619 - CRISTO RESTAURANTE E Pedidos: 30167704 Valor total: R$ 18.800,00 Exi…" at bounding box center [381, 174] width 762 height 348
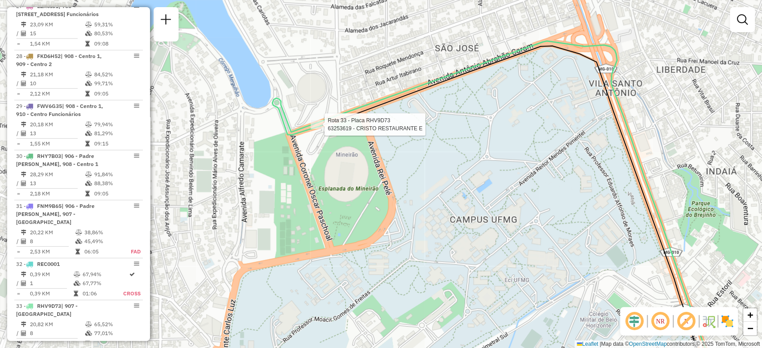
select select "**********"
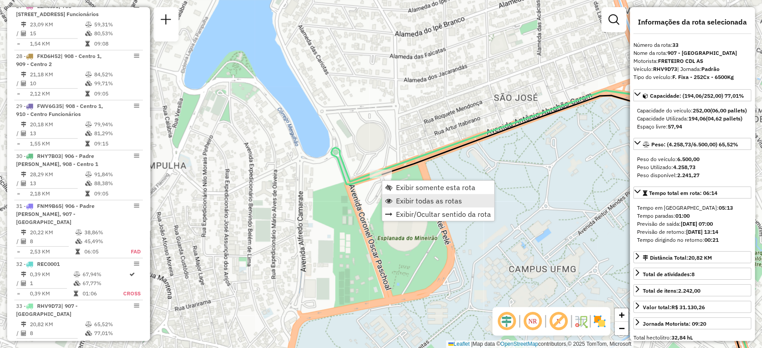
click at [410, 198] on span "Exibir todas as rotas" at bounding box center [429, 200] width 66 height 7
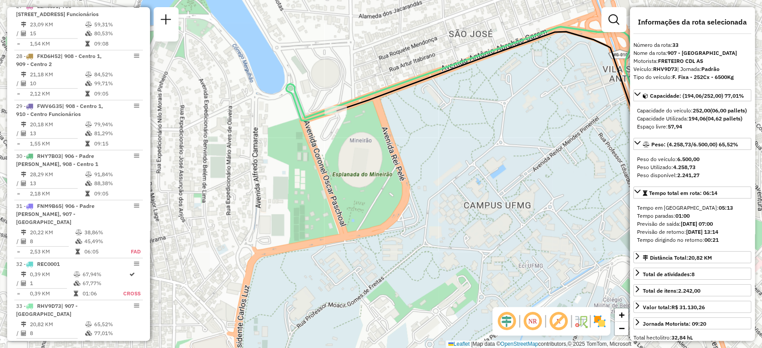
drag, startPoint x: 401, startPoint y: 221, endPoint x: 376, endPoint y: 191, distance: 39.0
click at [376, 191] on div "Janela de atendimento Grade de atendimento Capacidade Transportadoras Veículos …" at bounding box center [381, 174] width 762 height 348
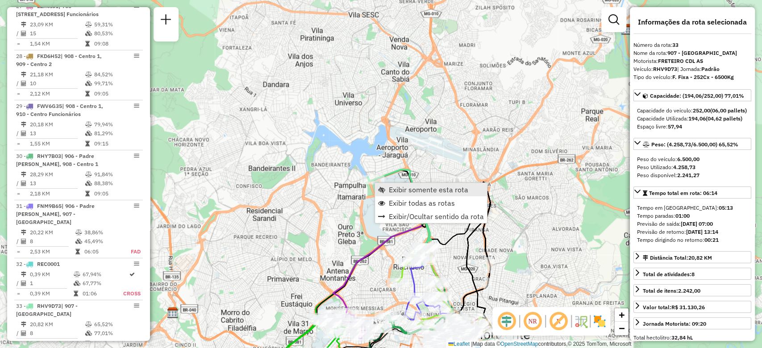
click at [389, 187] on span "Exibir somente esta rota" at bounding box center [428, 189] width 79 height 7
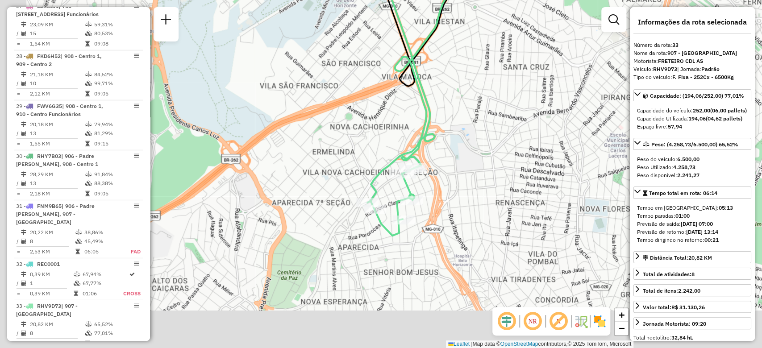
drag, startPoint x: 291, startPoint y: 232, endPoint x: 336, endPoint y: 181, distance: 67.7
click at [336, 181] on div "Janela de atendimento Grade de atendimento Capacidade Transportadoras Veículos …" at bounding box center [381, 174] width 762 height 348
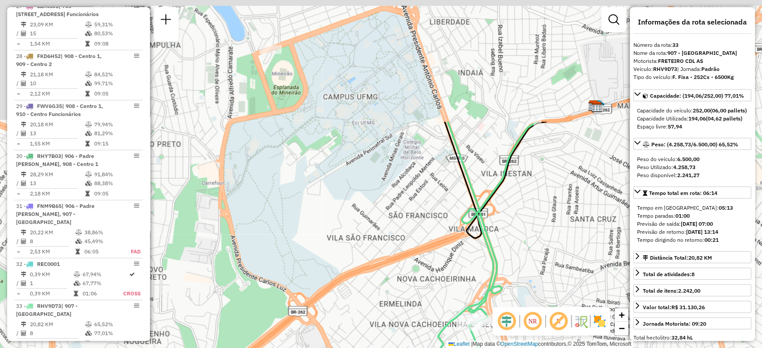
drag, startPoint x: 350, startPoint y: 227, endPoint x: 369, endPoint y: 266, distance: 42.9
click at [369, 266] on div "Janela de atendimento Grade de atendimento Capacidade Transportadoras Veículos …" at bounding box center [381, 174] width 762 height 348
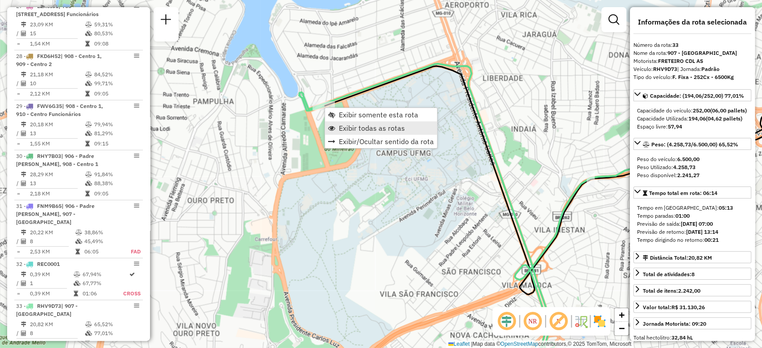
click at [357, 129] on span "Exibir todas as rotas" at bounding box center [372, 128] width 66 height 7
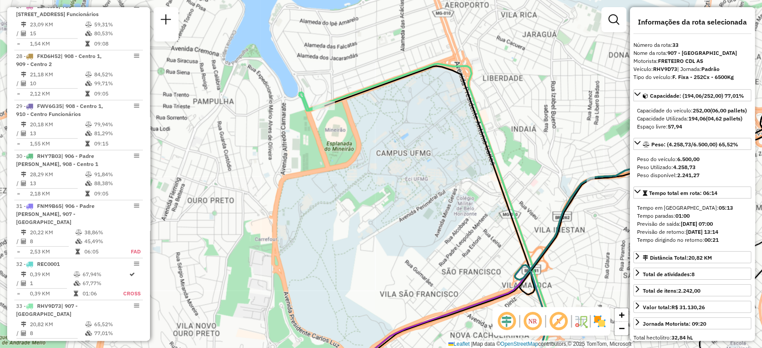
drag, startPoint x: 339, startPoint y: 147, endPoint x: 307, endPoint y: 123, distance: 40.5
click at [307, 123] on div "Janela de atendimento Grade de atendimento Capacidade Transportadoras Veículos …" at bounding box center [381, 174] width 762 height 348
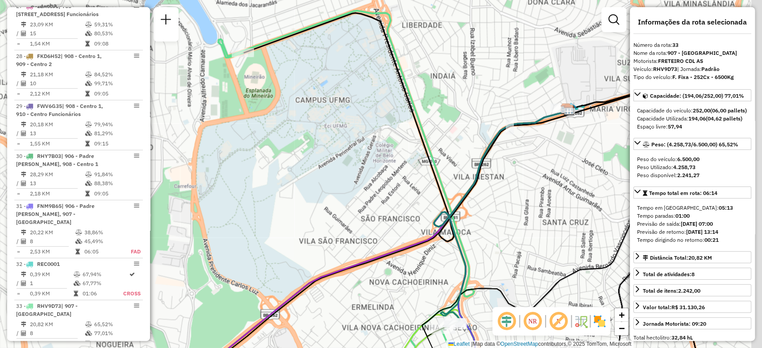
drag, startPoint x: 341, startPoint y: 159, endPoint x: 282, endPoint y: 121, distance: 70.2
click at [282, 121] on div "Janela de atendimento Grade de atendimento Capacidade Transportadoras Veículos …" at bounding box center [381, 174] width 762 height 348
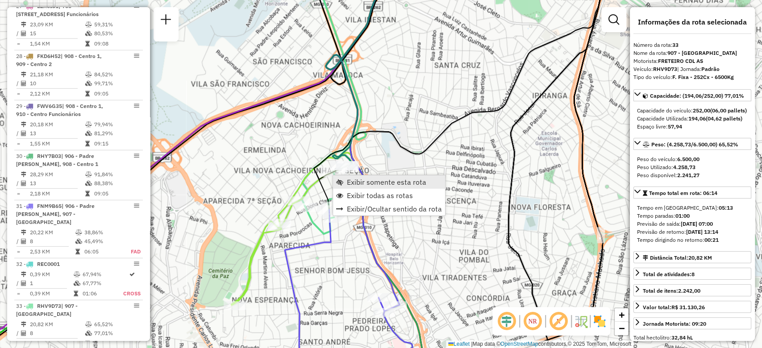
click at [361, 182] on span "Exibir somente esta rota" at bounding box center [386, 182] width 79 height 7
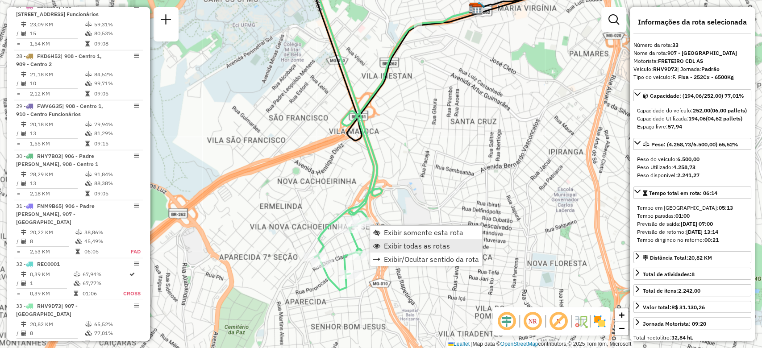
click at [402, 248] on span "Exibir todas as rotas" at bounding box center [417, 245] width 66 height 7
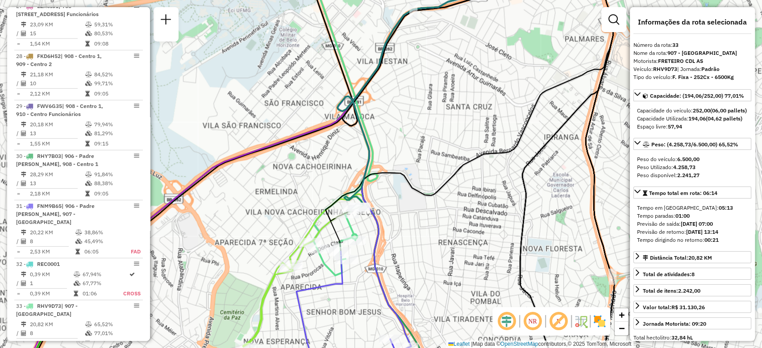
drag, startPoint x: 424, startPoint y: 265, endPoint x: 402, endPoint y: 179, distance: 89.4
click at [403, 180] on div "Janela de atendimento Grade de atendimento Capacidade Transportadoras Veículos …" at bounding box center [381, 174] width 762 height 348
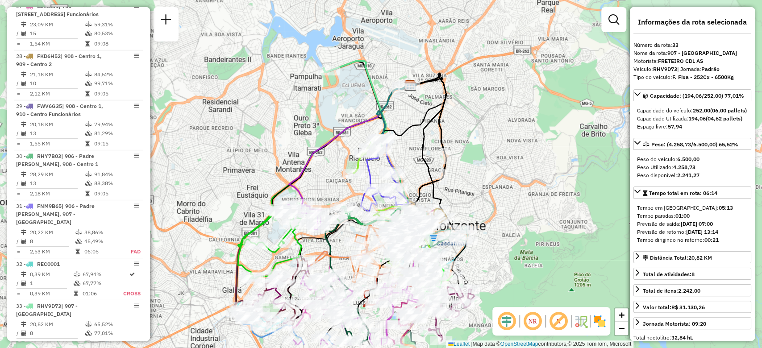
drag, startPoint x: 321, startPoint y: 185, endPoint x: 314, endPoint y: 139, distance: 46.1
click at [314, 139] on icon at bounding box center [350, 144] width 122 height 118
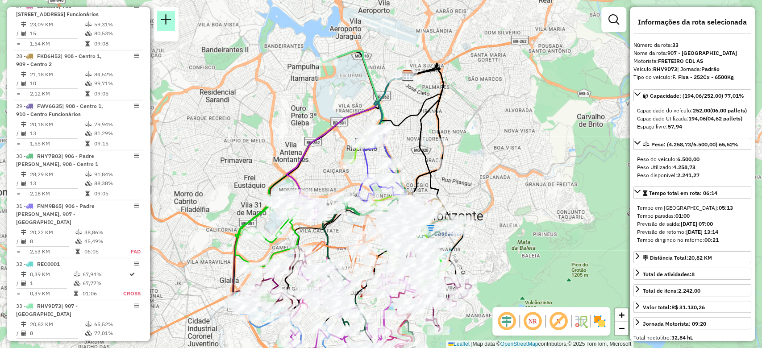
click at [165, 23] on em at bounding box center [166, 19] width 11 height 11
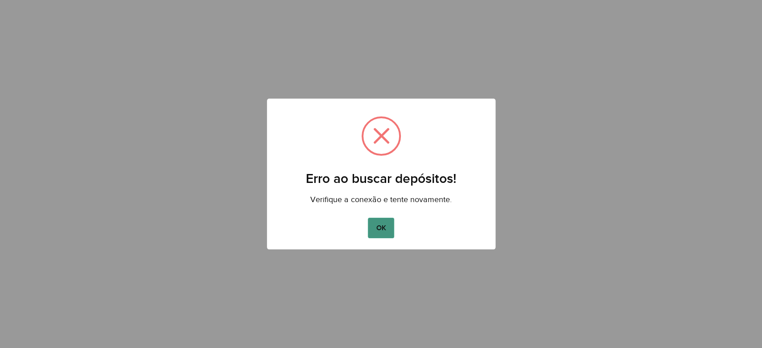
click at [381, 233] on button "OK" at bounding box center [381, 228] width 26 height 21
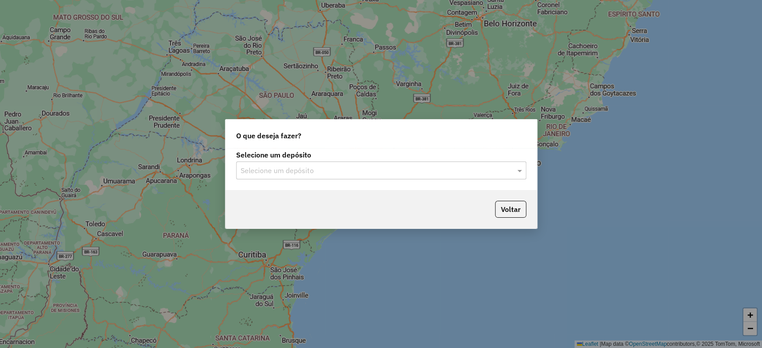
click at [314, 175] on input "text" at bounding box center [372, 171] width 263 height 11
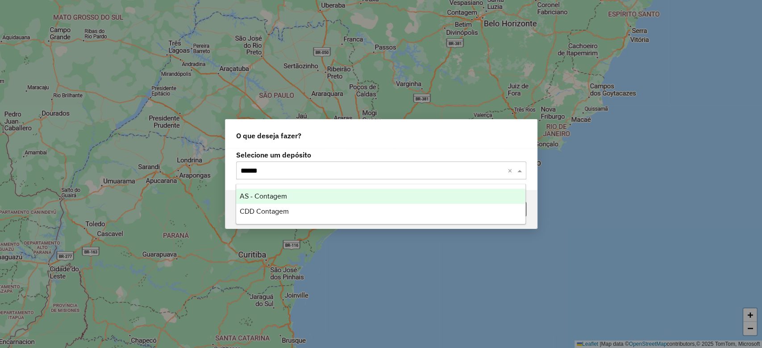
type input "*******"
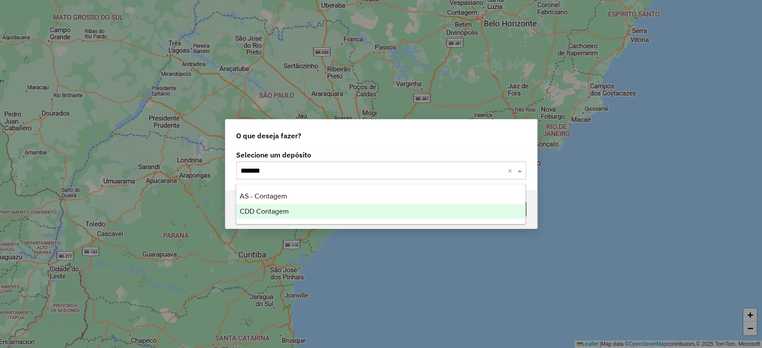
click at [328, 209] on div "CDD Contagem" at bounding box center [380, 211] width 289 height 15
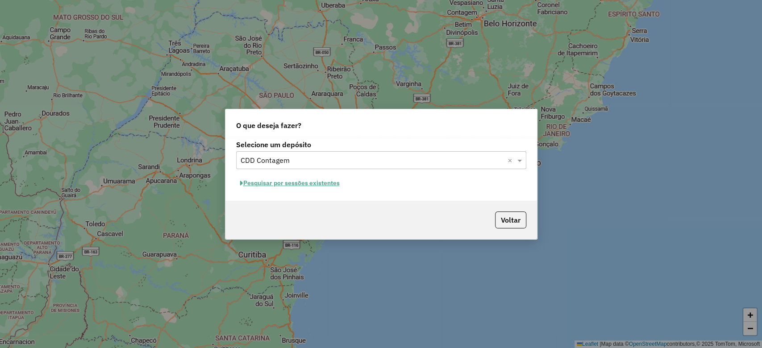
click at [316, 183] on button "Pesquisar por sessões existentes" at bounding box center [290, 183] width 108 height 14
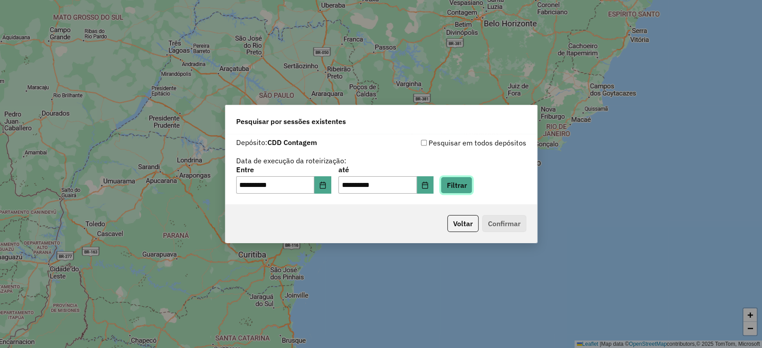
click at [472, 189] on button "Filtrar" at bounding box center [456, 185] width 32 height 17
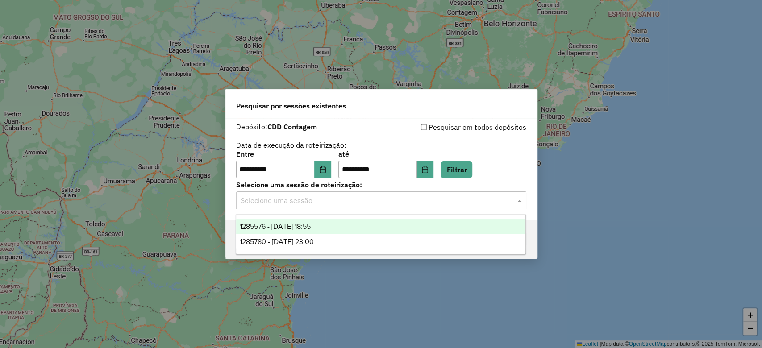
click at [389, 201] on input "text" at bounding box center [372, 200] width 263 height 11
click at [374, 226] on div "1285576 - 30/09/2025 18:55" at bounding box center [380, 226] width 289 height 15
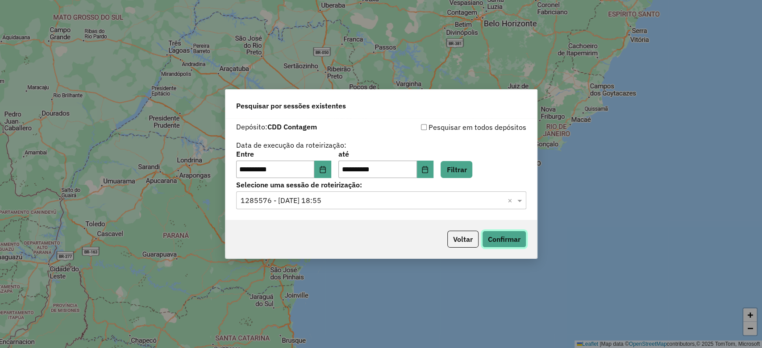
click at [502, 240] on button "Confirmar" at bounding box center [504, 239] width 44 height 17
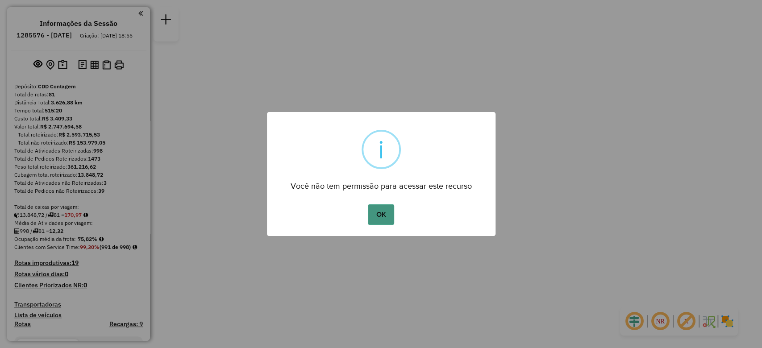
click at [378, 220] on button "OK" at bounding box center [381, 214] width 26 height 21
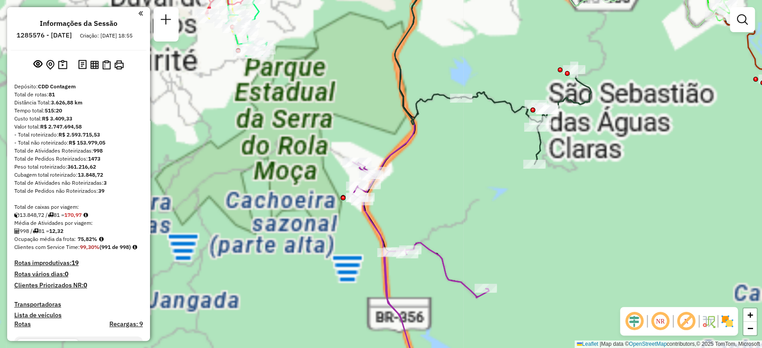
drag, startPoint x: 353, startPoint y: 181, endPoint x: 346, endPoint y: 213, distance: 32.7
click at [347, 215] on div "Rota 3 - Placa CUM3J70 09528292 - CORDELIA MARQUES DA Janela de atendimento Gra…" at bounding box center [381, 174] width 762 height 348
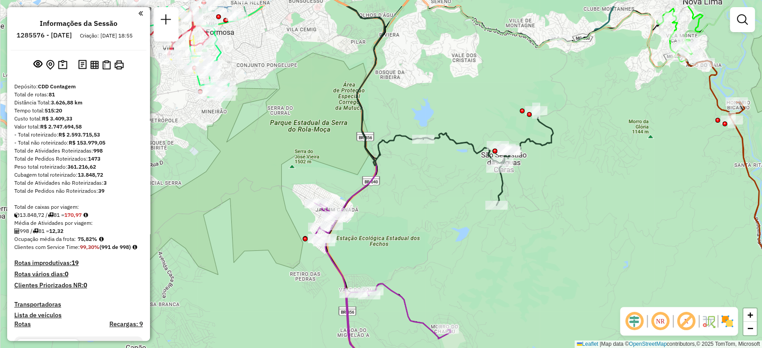
drag, startPoint x: 342, startPoint y: 220, endPoint x: 303, endPoint y: 266, distance: 60.5
click at [303, 268] on div "Janela de atendimento Grade de atendimento Capacidade Transportadoras Veículos …" at bounding box center [381, 174] width 762 height 348
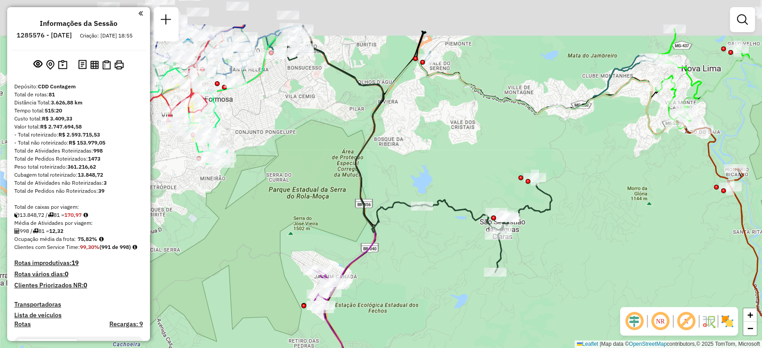
drag, startPoint x: 312, startPoint y: 183, endPoint x: 325, endPoint y: 222, distance: 41.5
click at [324, 222] on div "Janela de atendimento Grade de atendimento Capacidade Transportadoras Veículos …" at bounding box center [381, 174] width 762 height 348
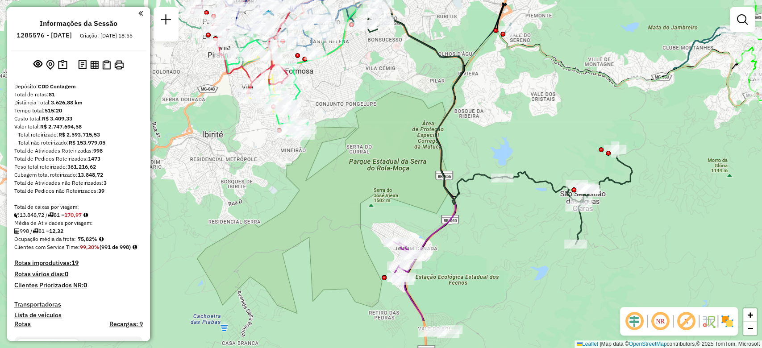
drag, startPoint x: 307, startPoint y: 160, endPoint x: 382, endPoint y: 115, distance: 87.9
click at [374, 97] on div "Janela de atendimento Grade de atendimento Capacidade Transportadoras Veículos …" at bounding box center [381, 174] width 762 height 348
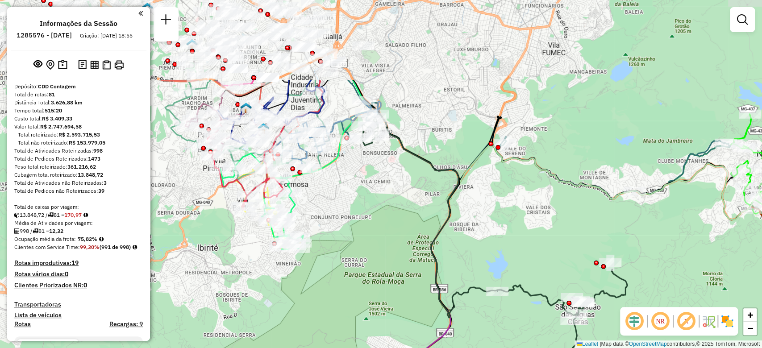
drag, startPoint x: 395, startPoint y: 98, endPoint x: 378, endPoint y: 188, distance: 92.2
click at [378, 188] on div "Janela de atendimento Grade de atendimento Capacidade Transportadoras Veículos …" at bounding box center [381, 174] width 762 height 348
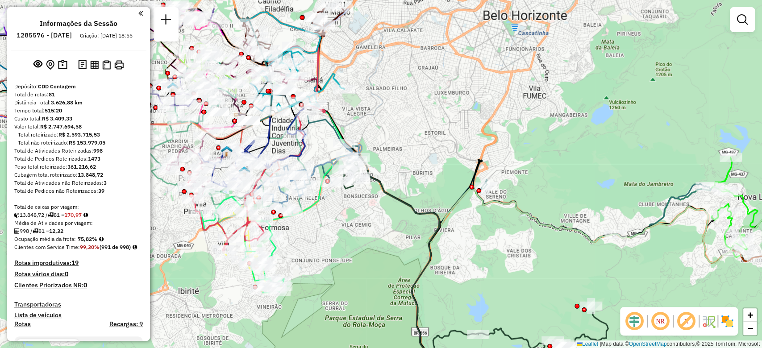
drag, startPoint x: 508, startPoint y: 183, endPoint x: 490, endPoint y: 216, distance: 36.5
click at [490, 216] on div "Janela de atendimento Grade de atendimento Capacidade Transportadoras Veículos …" at bounding box center [381, 174] width 762 height 348
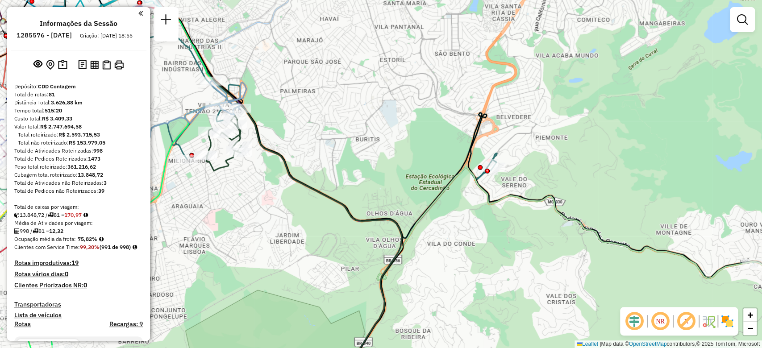
drag, startPoint x: 441, startPoint y: 250, endPoint x: 450, endPoint y: 252, distance: 9.5
click at [450, 252] on div "Janela de atendimento Grade de atendimento Capacidade Transportadoras Veículos …" at bounding box center [381, 174] width 762 height 348
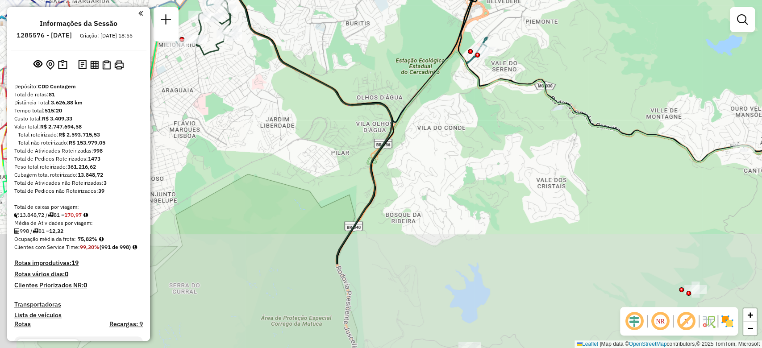
drag, startPoint x: 398, startPoint y: 230, endPoint x: 424, endPoint y: 198, distance: 41.3
click at [381, 109] on div "Janela de atendimento Grade de atendimento Capacidade Transportadoras Veículos …" at bounding box center [381, 174] width 762 height 348
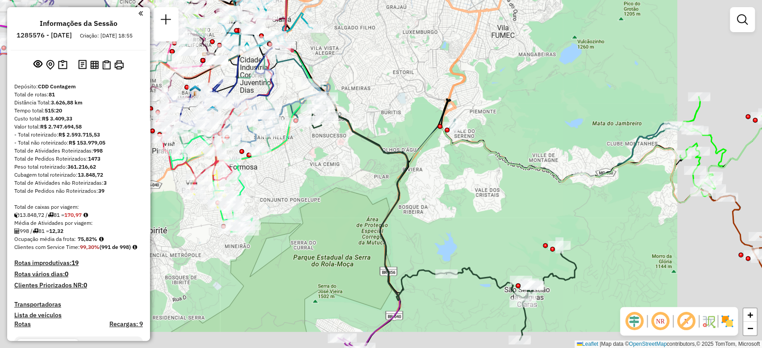
drag, startPoint x: 428, startPoint y: 259, endPoint x: 421, endPoint y: 216, distance: 43.4
click at [421, 217] on div "Janela de atendimento Grade de atendimento Capacidade Transportadoras Veículos …" at bounding box center [381, 174] width 762 height 348
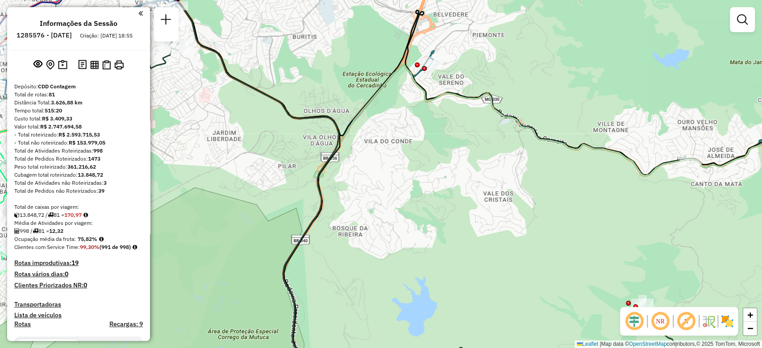
drag, startPoint x: 369, startPoint y: 106, endPoint x: 428, endPoint y: 153, distance: 75.6
click at [428, 153] on icon at bounding box center [491, 72] width 696 height 210
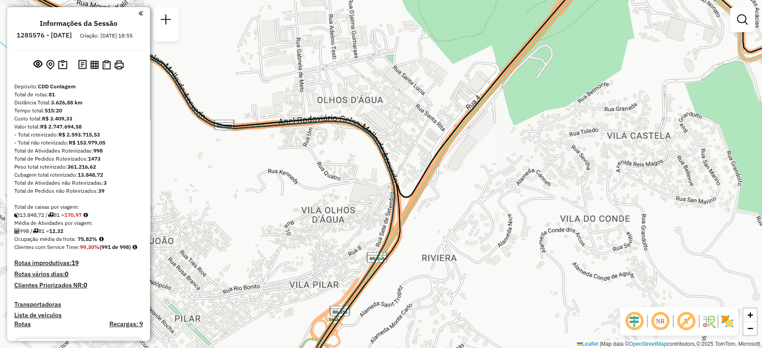
drag, startPoint x: 463, startPoint y: 236, endPoint x: 450, endPoint y: 138, distance: 99.1
click at [450, 138] on div "Janela de atendimento Grade de atendimento Capacidade Transportadoras Veículos …" at bounding box center [381, 174] width 762 height 348
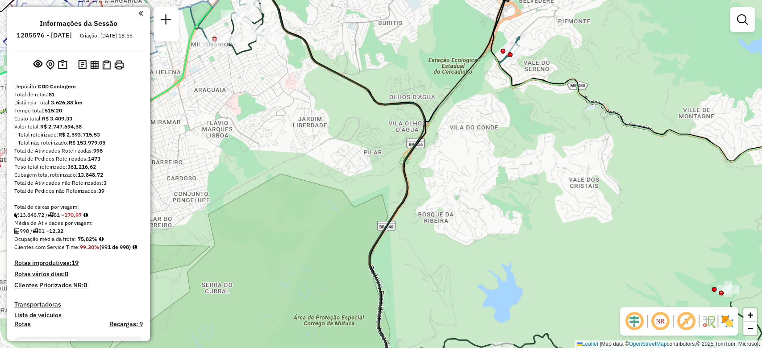
drag, startPoint x: 441, startPoint y: 208, endPoint x: 429, endPoint y: 112, distance: 96.3
click at [429, 112] on div "Janela de atendimento Grade de atendimento Capacidade Transportadoras Veículos …" at bounding box center [381, 174] width 762 height 348
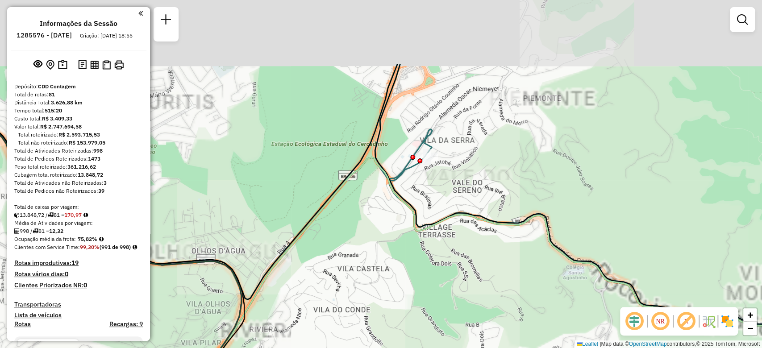
drag, startPoint x: 451, startPoint y: 192, endPoint x: 453, endPoint y: 187, distance: 4.8
click at [452, 199] on div "Janela de atendimento Grade de atendimento Capacidade Transportadoras Veículos …" at bounding box center [381, 174] width 762 height 348
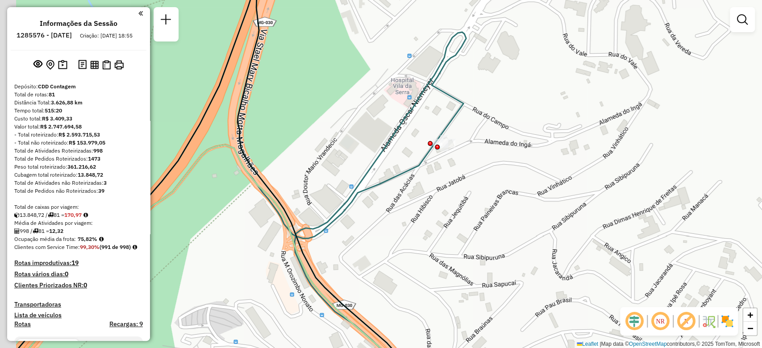
drag, startPoint x: 361, startPoint y: 122, endPoint x: 439, endPoint y: 125, distance: 78.2
click at [423, 125] on div "Janela de atendimento Grade de atendimento Capacidade Transportadoras Veículos …" at bounding box center [381, 174] width 762 height 348
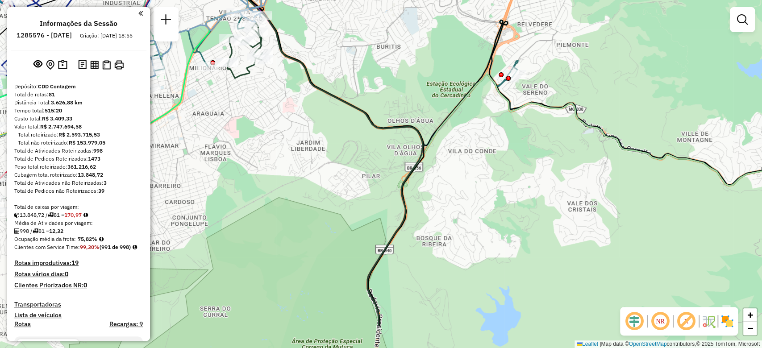
drag, startPoint x: 450, startPoint y: 184, endPoint x: 476, endPoint y: 148, distance: 44.2
click at [476, 148] on div "Janela de atendimento Grade de atendimento Capacidade Transportadoras Veículos …" at bounding box center [381, 174] width 762 height 348
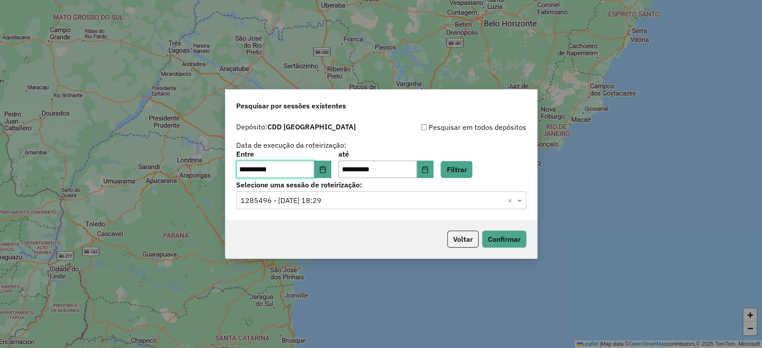
click at [307, 170] on input "**********" at bounding box center [275, 170] width 79 height 18
click at [321, 170] on button "Choose Date" at bounding box center [322, 170] width 17 height 18
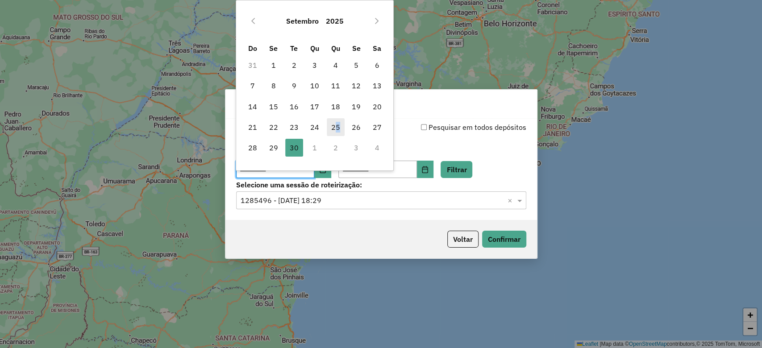
click at [337, 123] on span "25" at bounding box center [336, 127] width 18 height 18
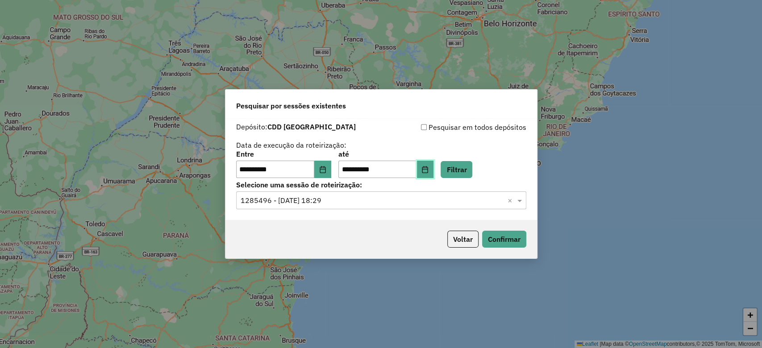
click at [428, 170] on icon "Choose Date" at bounding box center [424, 169] width 7 height 7
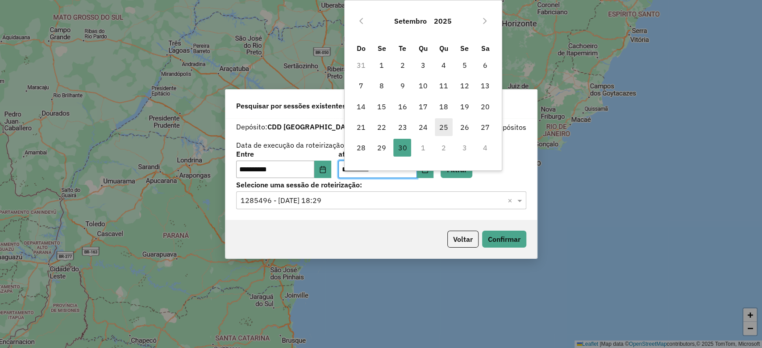
click at [443, 129] on span "25" at bounding box center [444, 127] width 18 height 18
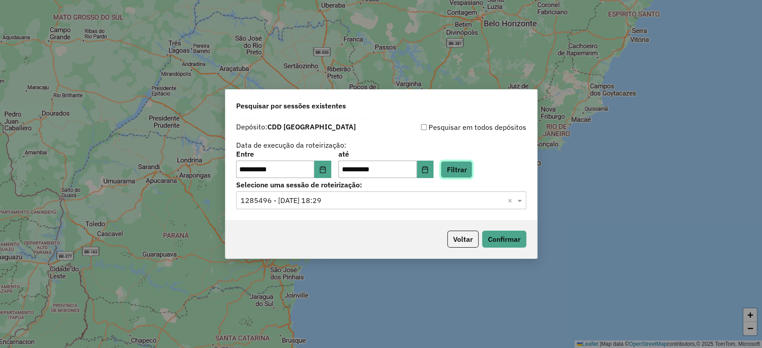
click at [470, 171] on button "Filtrar" at bounding box center [456, 169] width 32 height 17
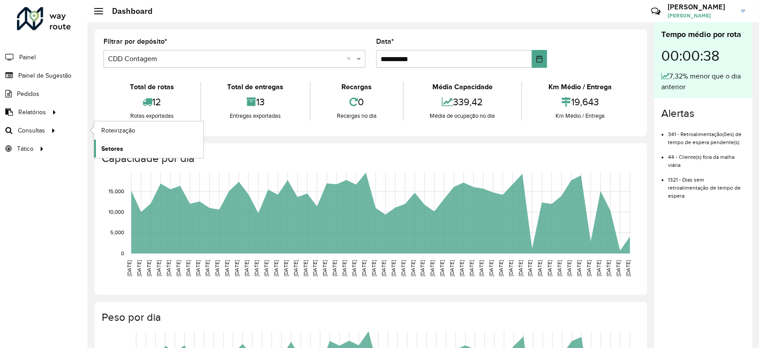
click at [123, 143] on link "Setores" at bounding box center [148, 149] width 109 height 18
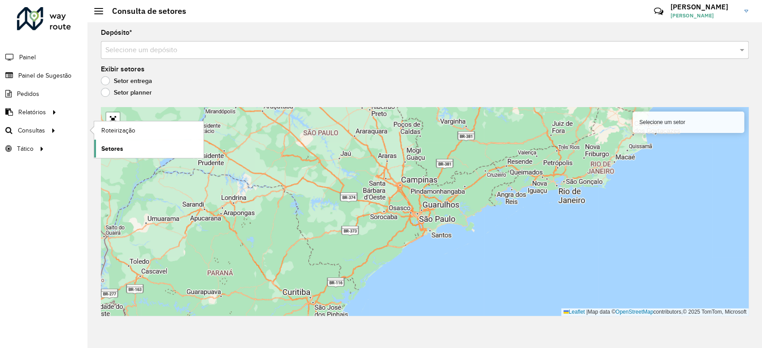
click at [122, 145] on span "Setores" at bounding box center [112, 148] width 22 height 9
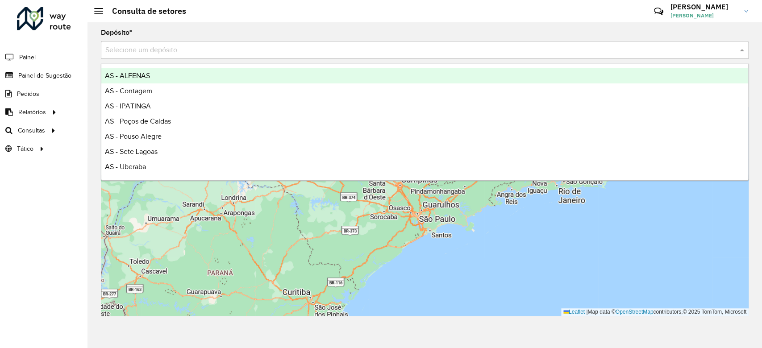
click at [191, 51] on input "text" at bounding box center [415, 50] width 621 height 11
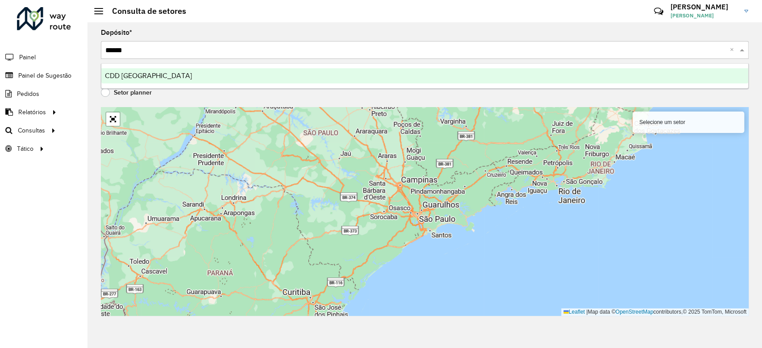
type input "*******"
click at [164, 87] on ng-dropdown-panel "CDD [GEOGRAPHIC_DATA]" at bounding box center [425, 75] width 648 height 25
click at [165, 77] on span "CDD [GEOGRAPHIC_DATA]" at bounding box center [148, 76] width 87 height 8
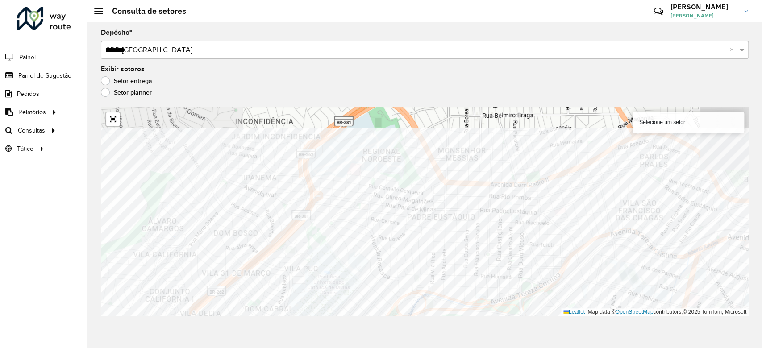
click at [230, 205] on div "Selecione um setor Leaflet | Map data © OpenStreetMap contributors,© 2025 TomTo…" at bounding box center [425, 211] width 648 height 209
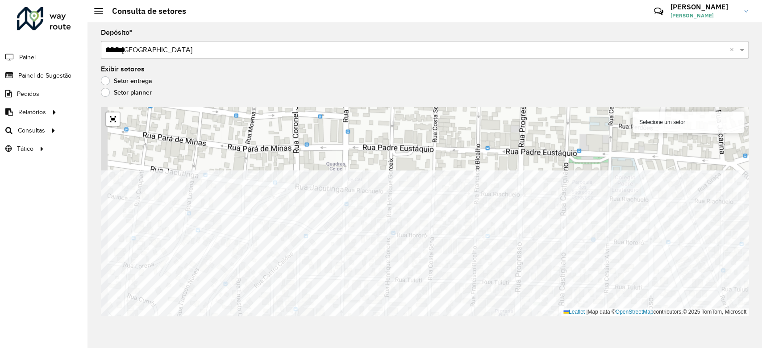
drag, startPoint x: 284, startPoint y: 157, endPoint x: 526, endPoint y: 323, distance: 293.6
click at [526, 323] on div "Depósito * Selecione um depósito × CDD [GEOGRAPHIC_DATA] ******* × Exibir setor…" at bounding box center [424, 185] width 674 height 326
